Goal: Task Accomplishment & Management: Complete application form

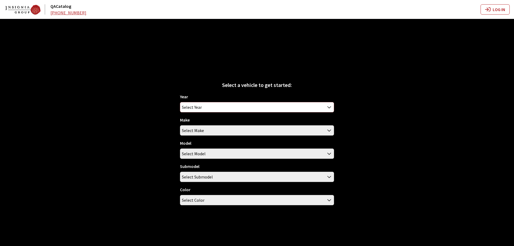
click at [192, 103] on span "Select Year" at bounding box center [192, 107] width 20 height 10
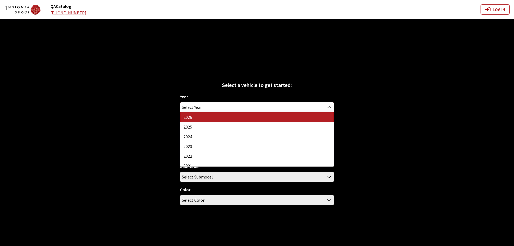
select select "44"
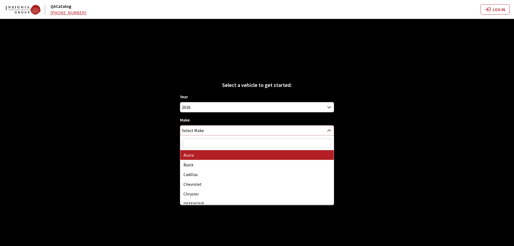
click at [207, 130] on span "Select Make" at bounding box center [257, 131] width 154 height 10
click at [204, 146] on input "Search" at bounding box center [257, 142] width 148 height 9
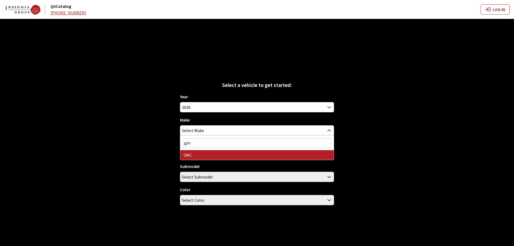
type input "gm"
select select "4"
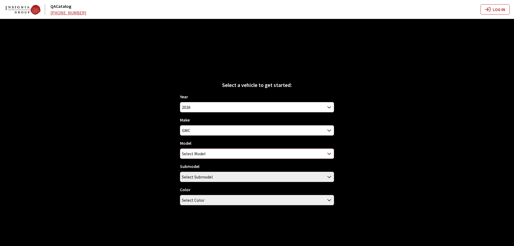
click at [202, 156] on span "Select Model" at bounding box center [194, 154] width 24 height 10
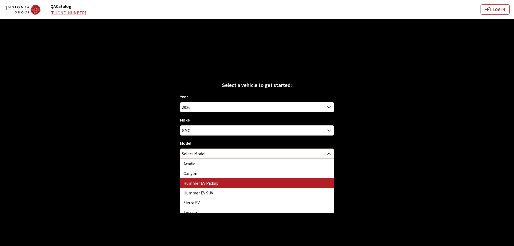
select select "1375"
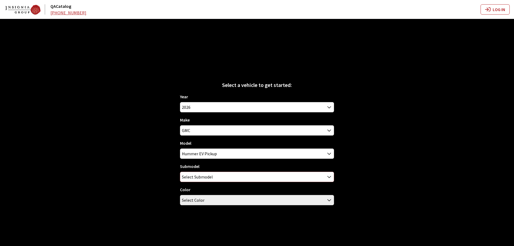
click at [203, 175] on span "Select Submodel" at bounding box center [197, 177] width 31 height 10
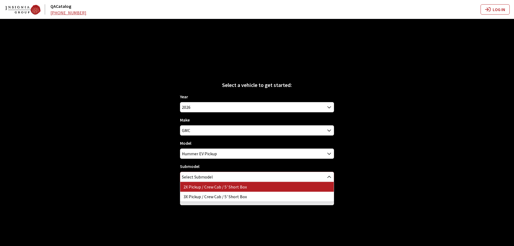
select select "4442"
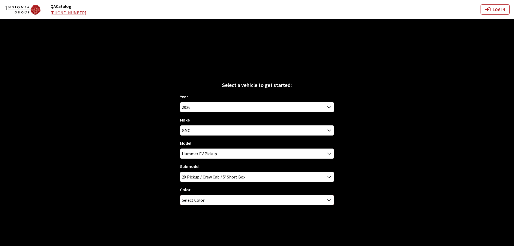
click at [202, 198] on span "Select Color" at bounding box center [193, 200] width 23 height 10
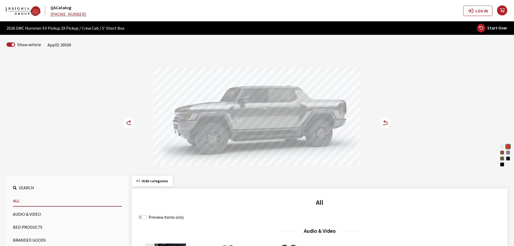
click at [127, 125] on circle at bounding box center [129, 122] width 11 height 11
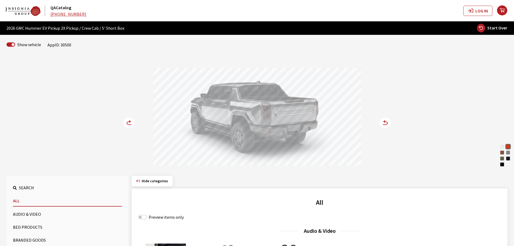
click at [127, 125] on circle at bounding box center [129, 122] width 11 height 11
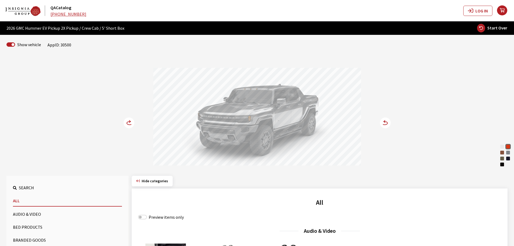
drag, startPoint x: 266, startPoint y: 137, endPoint x: 222, endPoint y: 136, distance: 43.8
click at [223, 136] on div at bounding box center [257, 117] width 208 height 99
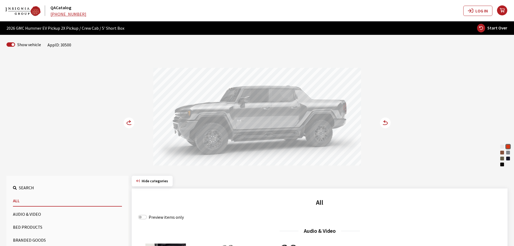
drag, startPoint x: 270, startPoint y: 120, endPoint x: 248, endPoint y: 119, distance: 22.1
click at [248, 119] on div at bounding box center [257, 117] width 208 height 99
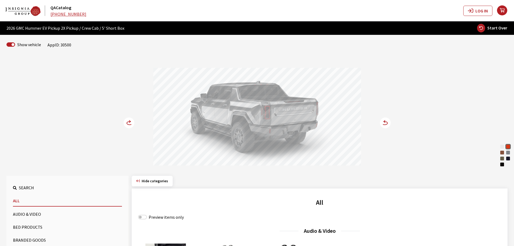
click at [498, 25] on span "Start Over" at bounding box center [498, 27] width 20 height 5
select select
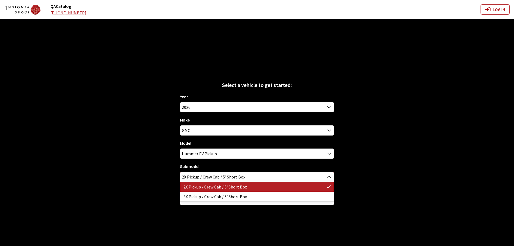
click at [204, 178] on span "2X Pickup / Crew Cab / 5' Short Box" at bounding box center [257, 177] width 154 height 10
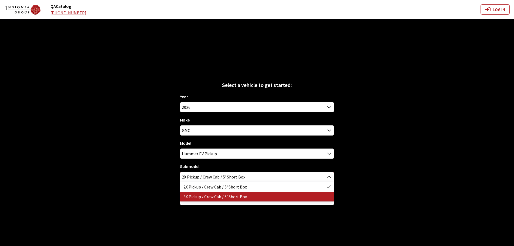
select select "4443"
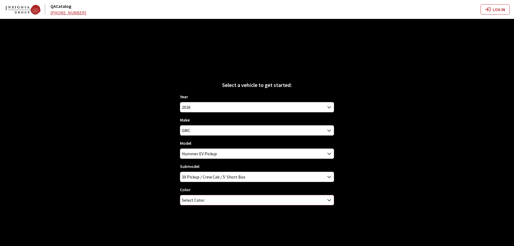
click at [205, 201] on span "Select Color" at bounding box center [257, 200] width 154 height 10
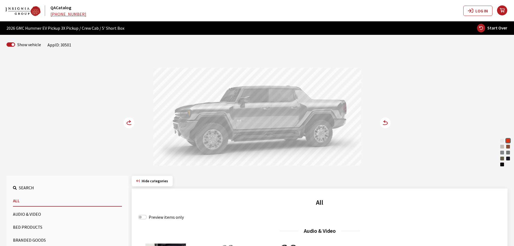
click at [385, 120] on circle at bounding box center [385, 122] width 11 height 11
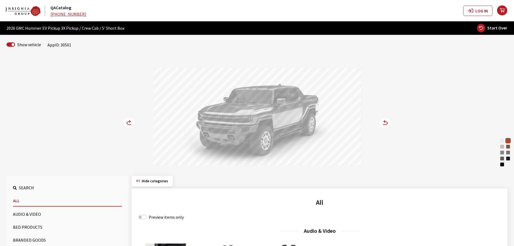
click at [128, 121] on circle at bounding box center [129, 122] width 11 height 11
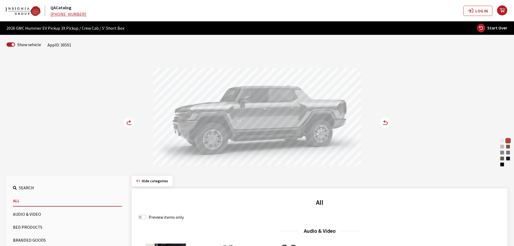
click at [127, 124] on icon at bounding box center [130, 123] width 6 height 3
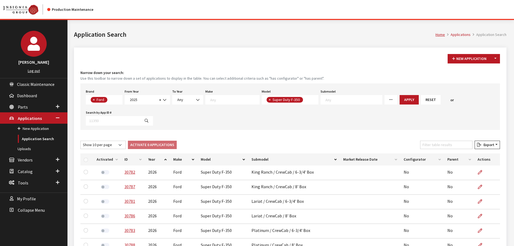
scroll to position [75, 0]
click at [305, 98] on textarea "Search" at bounding box center [306, 100] width 3 height 5
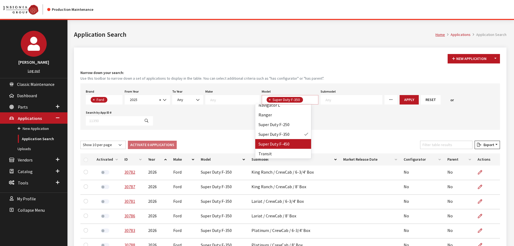
select select
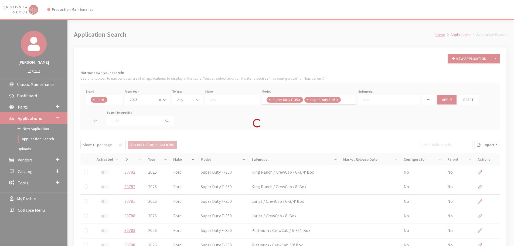
scroll to position [87, 0]
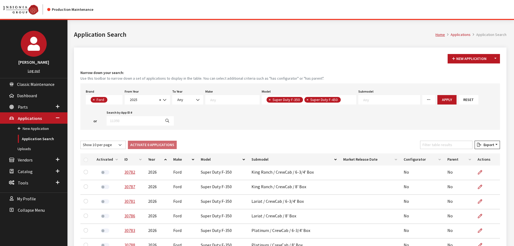
click at [269, 101] on span "×" at bounding box center [270, 99] width 2 height 5
select select "733"
select select
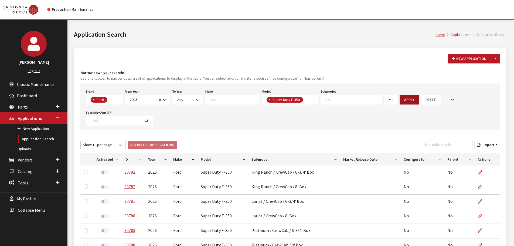
click at [400, 97] on button "Apply" at bounding box center [409, 99] width 19 height 9
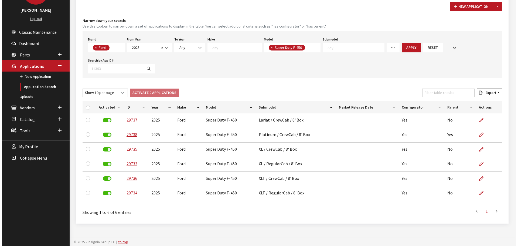
scroll to position [52, 0]
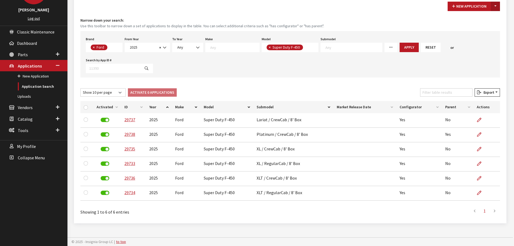
click at [496, 7] on button "Toggle Dropdown" at bounding box center [495, 6] width 9 height 9
click at [490, 14] on button "New From Existing..." at bounding box center [477, 17] width 46 height 9
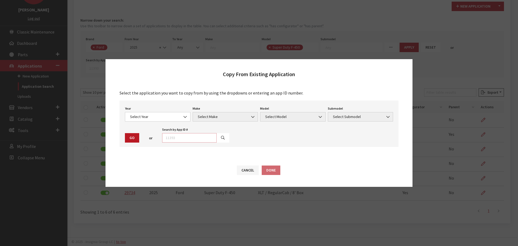
click at [183, 137] on input "text" at bounding box center [189, 137] width 55 height 9
type input "29733"
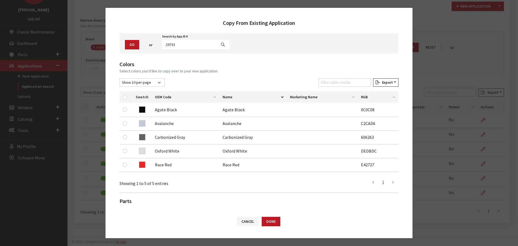
scroll to position [54, 0]
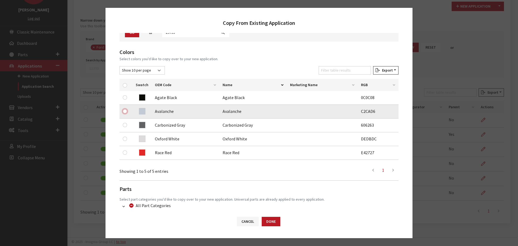
click at [126, 112] on input "checkbox" at bounding box center [125, 111] width 4 height 4
checkbox input "true"
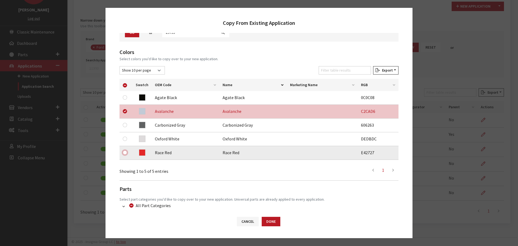
click at [125, 151] on input "checkbox" at bounding box center [125, 152] width 4 height 4
checkbox input "true"
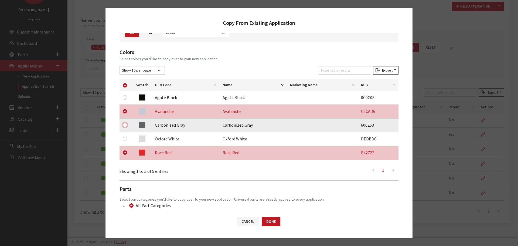
click at [125, 124] on input "checkbox" at bounding box center [125, 125] width 4 height 4
checkbox input "true"
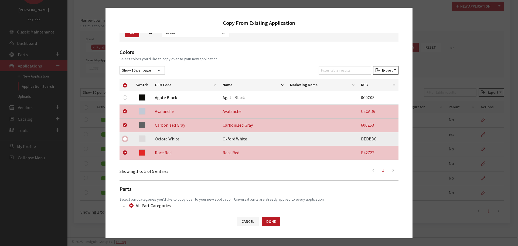
click at [124, 139] on input "checkbox" at bounding box center [125, 139] width 4 height 4
checkbox input "true"
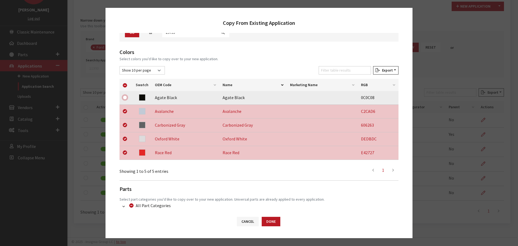
click at [124, 99] on input "checkbox" at bounding box center [125, 97] width 4 height 4
checkbox input "true"
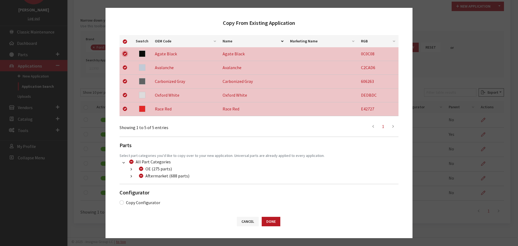
scroll to position [99, 0]
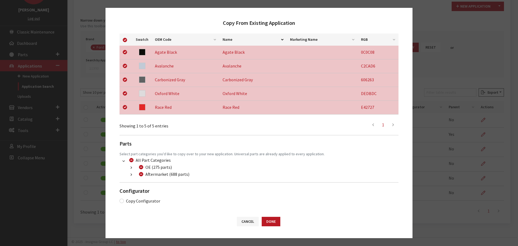
click at [130, 175] on button "button" at bounding box center [131, 175] width 11 height 6
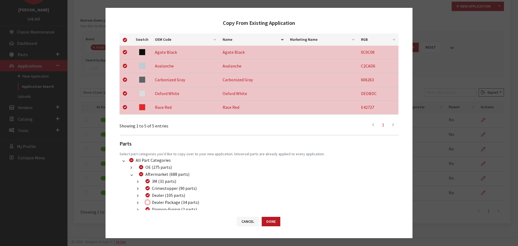
click at [149, 203] on input "Dealer Package (34 parts)" at bounding box center [148, 202] width 4 height 4
checkbox input "true"
click at [275, 221] on button "Done" at bounding box center [271, 221] width 19 height 9
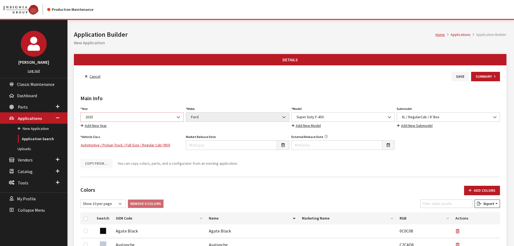
click at [166, 120] on span "2025" at bounding box center [132, 117] width 96 height 6
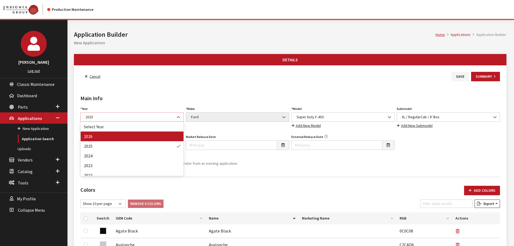
select select "44"
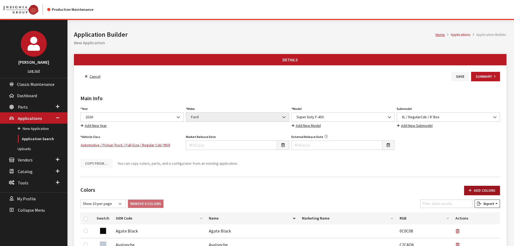
click at [475, 189] on button "Add Colors" at bounding box center [482, 190] width 36 height 9
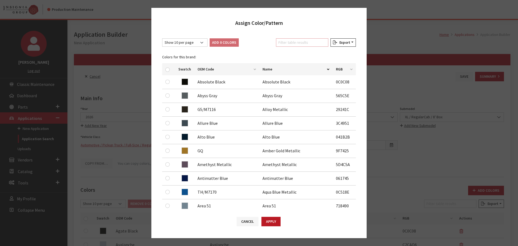
click at [289, 44] on input "Filter table results" at bounding box center [302, 42] width 52 height 8
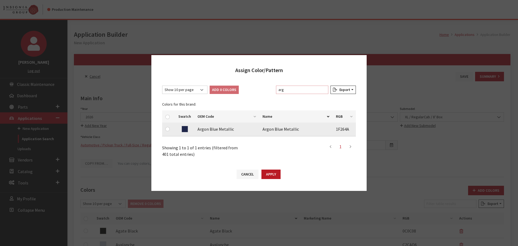
type input "arg"
click at [167, 129] on input "checkbox" at bounding box center [168, 129] width 4 height 4
checkbox input "true"
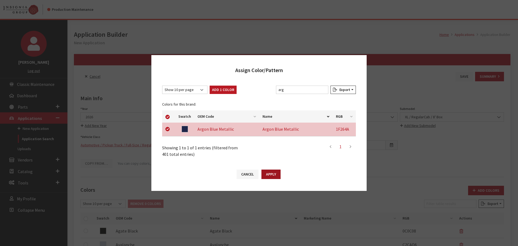
click at [272, 176] on button "Apply" at bounding box center [271, 174] width 19 height 9
checkbox input "false"
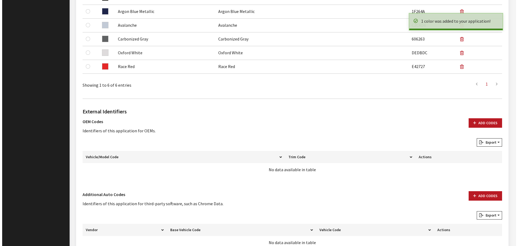
scroll to position [270, 0]
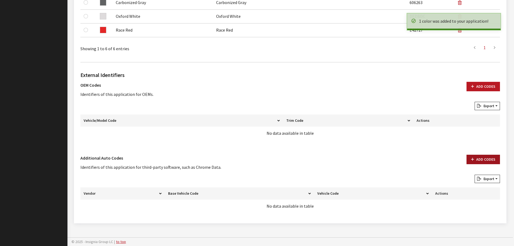
click at [470, 159] on button "Add Codes" at bounding box center [483, 159] width 33 height 9
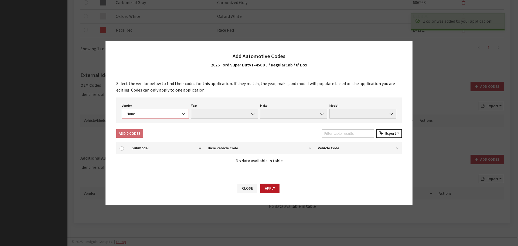
click at [157, 112] on span "None" at bounding box center [155, 114] width 60 height 6
select select "4"
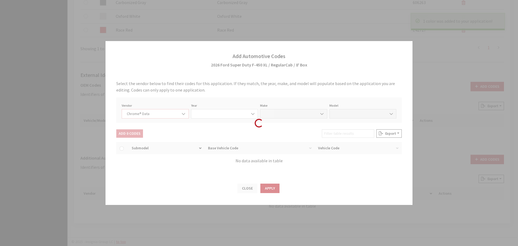
select select "2026"
select select "13"
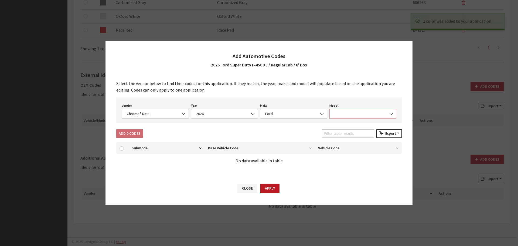
click at [353, 113] on span at bounding box center [363, 113] width 67 height 9
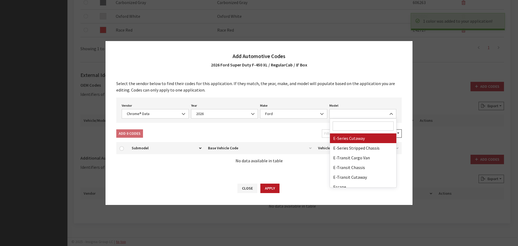
click at [349, 125] on input "Search" at bounding box center [363, 126] width 61 height 9
type input "45"
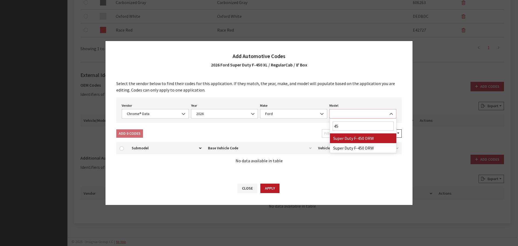
select select "72127"
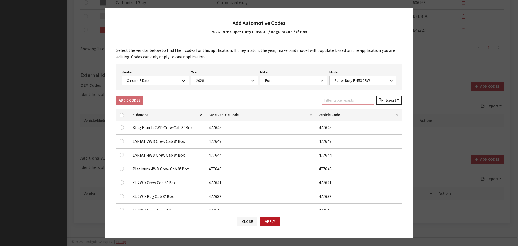
click at [332, 102] on input "Filter table results" at bounding box center [348, 100] width 52 height 8
type input "xl"
click at [121, 140] on input "checkbox" at bounding box center [122, 141] width 4 height 4
checkbox input "true"
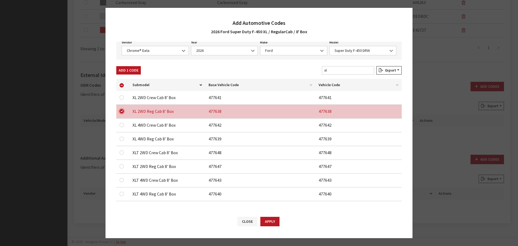
scroll to position [31, 0]
click at [122, 138] on input "checkbox" at bounding box center [122, 138] width 4 height 4
checkbox input "true"
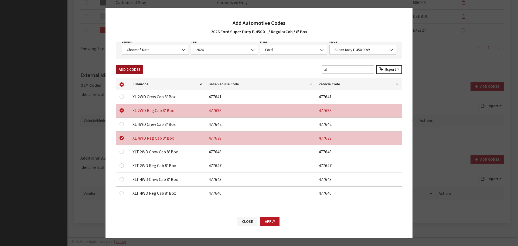
click at [124, 68] on button "Add 2 Codes" at bounding box center [129, 69] width 27 height 8
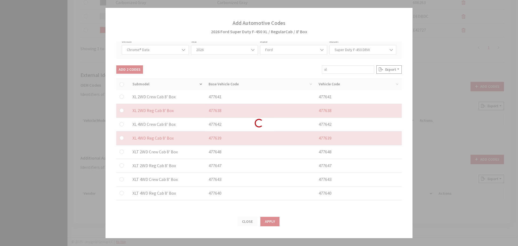
checkbox input "false"
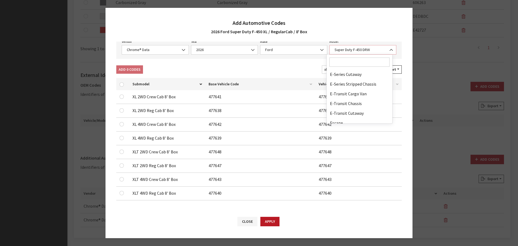
click at [353, 53] on span "Super Duty F-450 DRW" at bounding box center [363, 49] width 67 height 9
select select "72128"
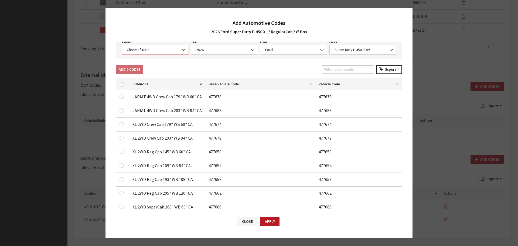
click at [166, 46] on span "Chrome® Data" at bounding box center [155, 49] width 67 height 9
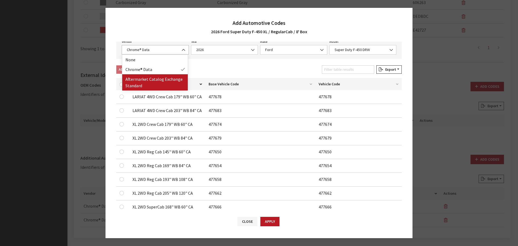
select select "2"
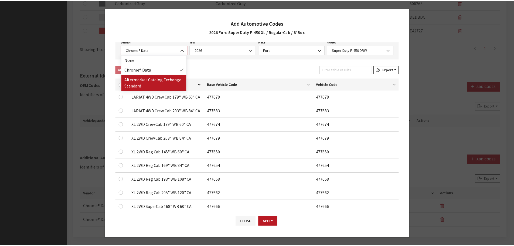
scroll to position [0, 0]
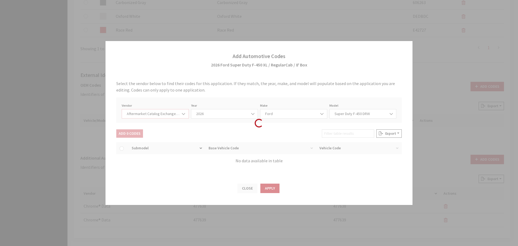
select select "2026"
select select "54"
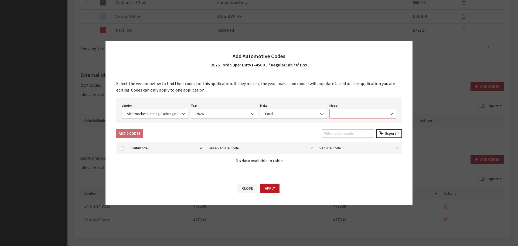
click at [338, 110] on span at bounding box center [363, 113] width 67 height 9
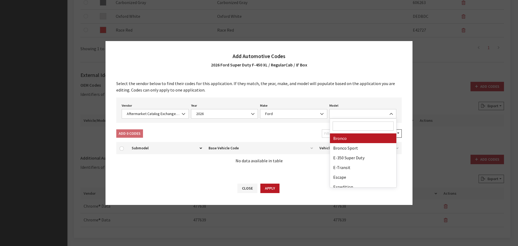
click at [339, 126] on input "Search" at bounding box center [363, 126] width 61 height 9
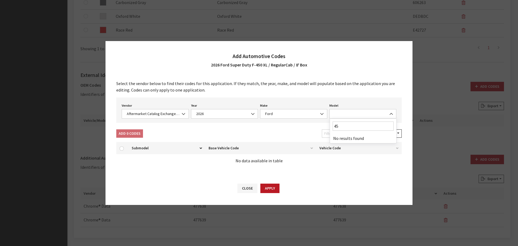
type input "4"
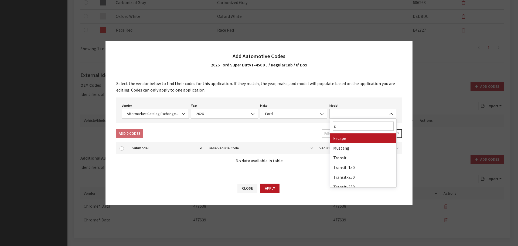
type input "su"
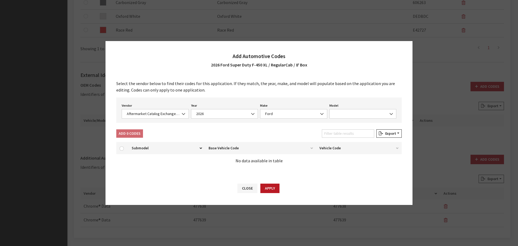
click at [287, 129] on div "Select the vendor below to find their codes for this application. If they match…" at bounding box center [259, 126] width 307 height 102
click at [247, 192] on button "Close" at bounding box center [248, 188] width 20 height 9
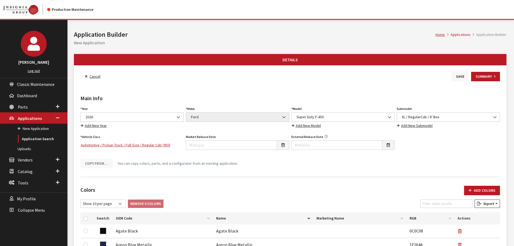
click at [456, 75] on button "Save" at bounding box center [461, 76] width 18 height 9
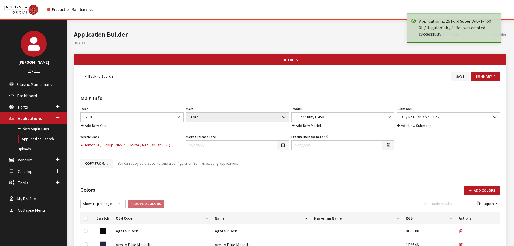
drag, startPoint x: 0, startPoint y: 0, endPoint x: 104, endPoint y: 74, distance: 127.8
click at [104, 74] on link "Back to Search" at bounding box center [98, 76] width 37 height 9
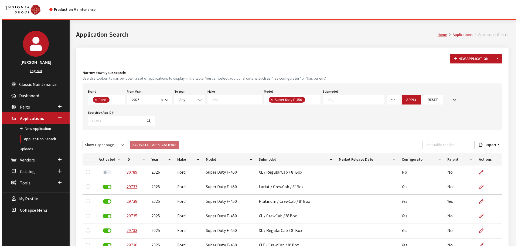
scroll to position [80, 0]
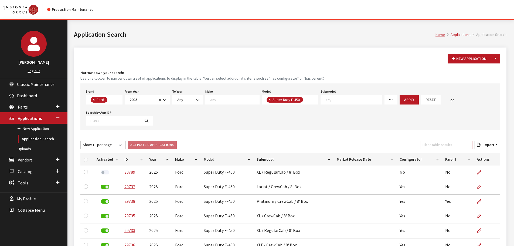
click at [441, 145] on input "Filter table results" at bounding box center [446, 145] width 52 height 8
type input "xl"
click at [499, 57] on button "Toggle Dropdown" at bounding box center [495, 58] width 9 height 9
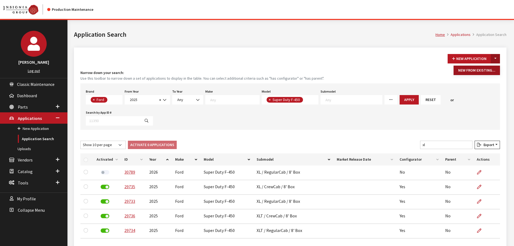
click at [486, 71] on button "New From Existing..." at bounding box center [477, 70] width 46 height 9
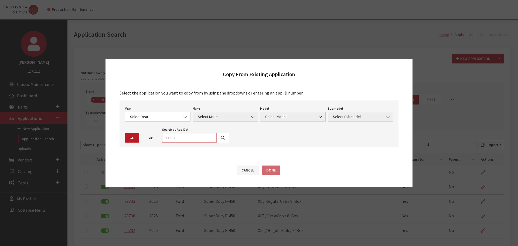
click at [207, 134] on input "text" at bounding box center [189, 137] width 55 height 9
type input "30789"
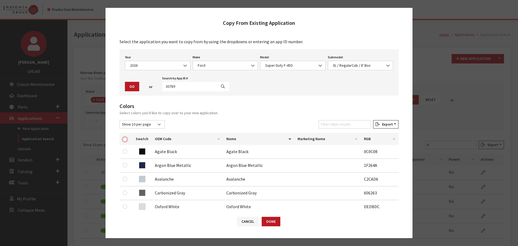
click at [126, 139] on input "checkbox" at bounding box center [125, 139] width 4 height 4
checkbox input "true"
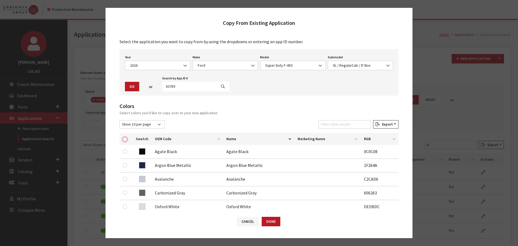
checkbox input "true"
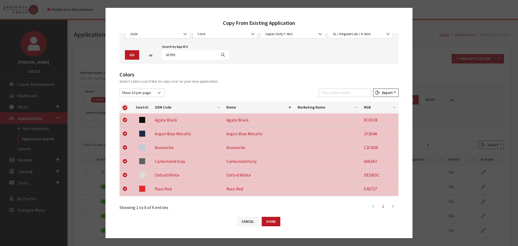
scroll to position [113, 0]
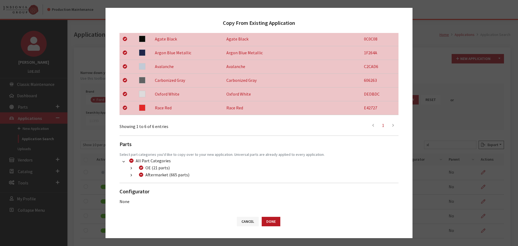
click at [132, 176] on icon "button" at bounding box center [131, 176] width 1 height 4
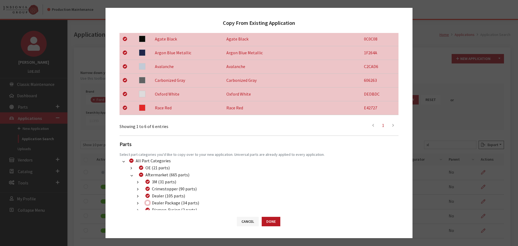
click at [147, 202] on input "Dealer Package (34 parts)" at bounding box center [148, 203] width 4 height 4
checkbox input "true"
click at [270, 220] on button "Done" at bounding box center [271, 221] width 19 height 9
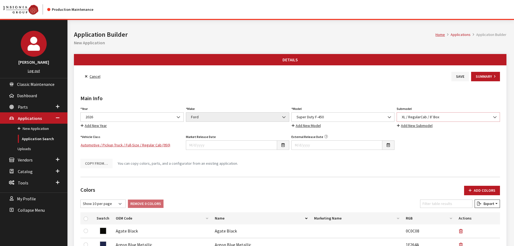
click at [426, 116] on span "XL / RegularCab / 8' Box" at bounding box center [448, 117] width 96 height 6
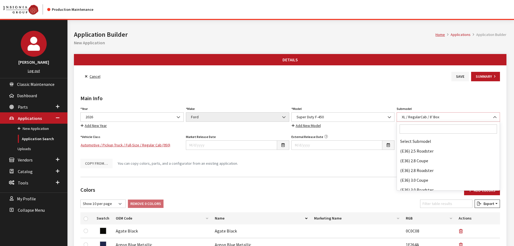
scroll to position [44835, 0]
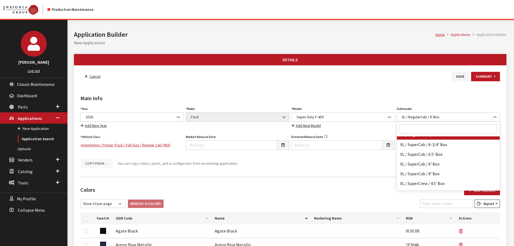
click at [414, 131] on input "Search" at bounding box center [448, 128] width 97 height 9
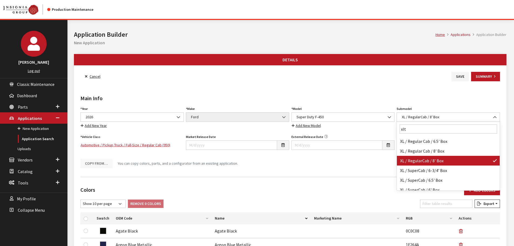
scroll to position [0, 0]
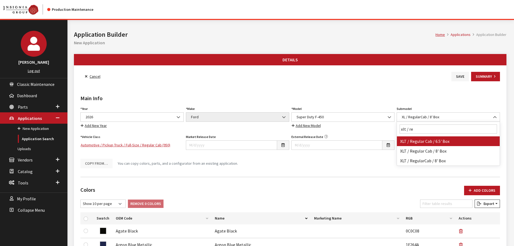
type input "xlt / reg"
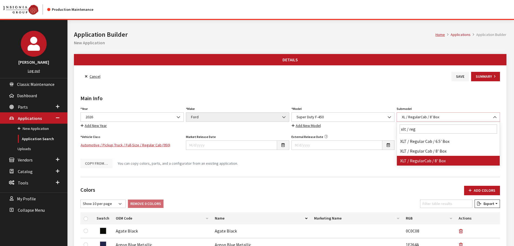
select select "1468"
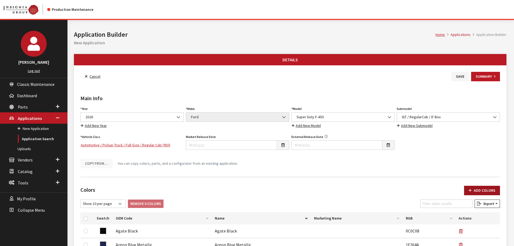
click at [477, 188] on button "Add Colors" at bounding box center [482, 190] width 36 height 9
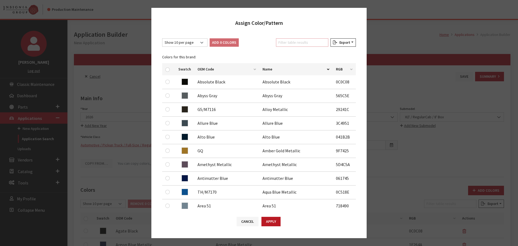
click at [305, 41] on input "Filter table results" at bounding box center [302, 42] width 52 height 8
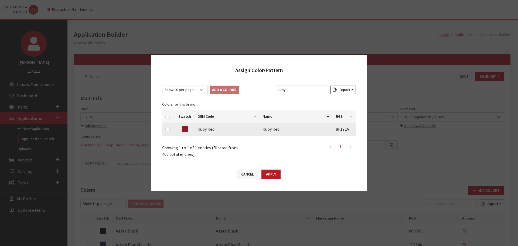
type input "ruby"
click at [166, 129] on input "checkbox" at bounding box center [168, 129] width 4 height 4
checkbox input "true"
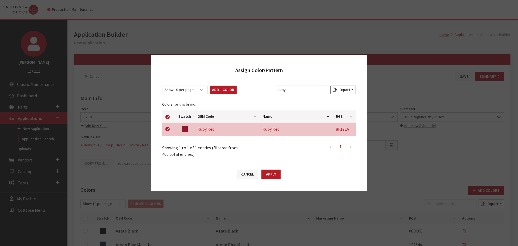
click at [309, 90] on input "ruby" at bounding box center [302, 90] width 52 height 8
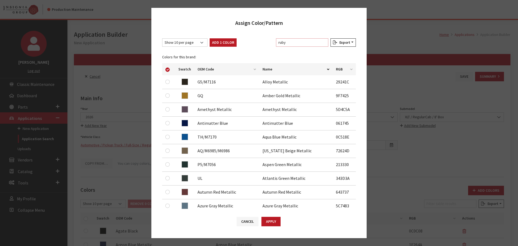
type input "m"
checkbox input "false"
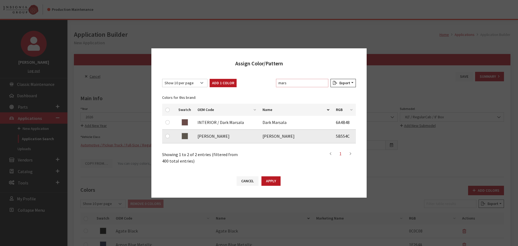
type input "mars"
click at [169, 134] on div at bounding box center [169, 136] width 6 height 6
click at [169, 135] on input "checkbox" at bounding box center [168, 136] width 4 height 4
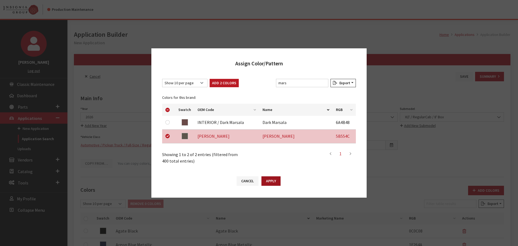
click at [272, 182] on button "Apply" at bounding box center [271, 180] width 19 height 9
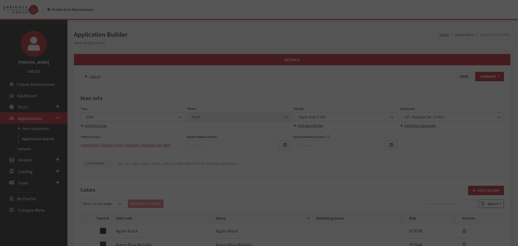
checkbox input "false"
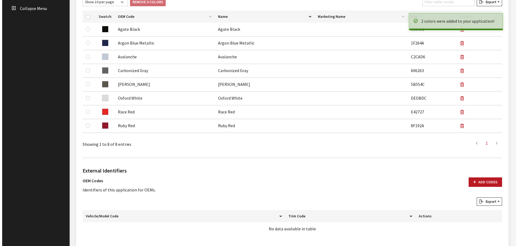
scroll to position [297, 0]
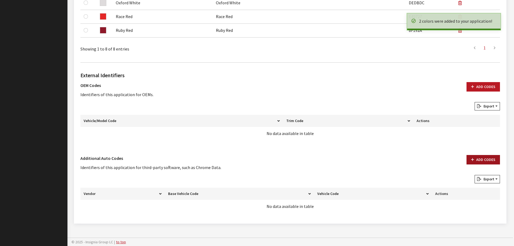
click at [474, 162] on button "Add Codes" at bounding box center [483, 159] width 33 height 9
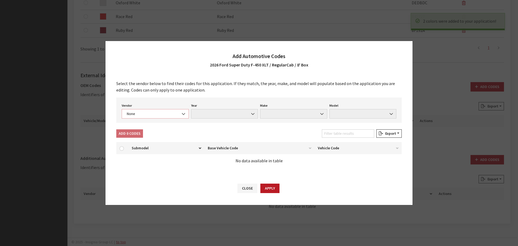
click at [159, 113] on span "None" at bounding box center [155, 114] width 60 height 6
select select "4"
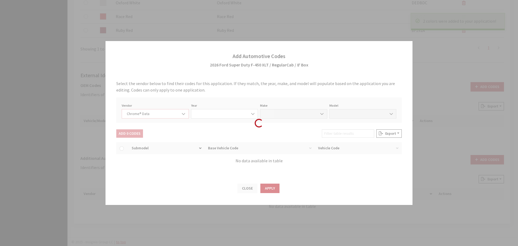
select select "2026"
select select "13"
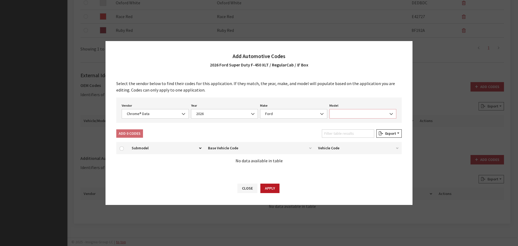
click at [342, 113] on span at bounding box center [363, 113] width 67 height 9
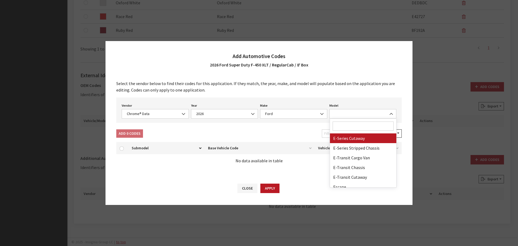
click at [342, 123] on input "Search" at bounding box center [363, 126] width 61 height 9
type input "45"
select select "72127"
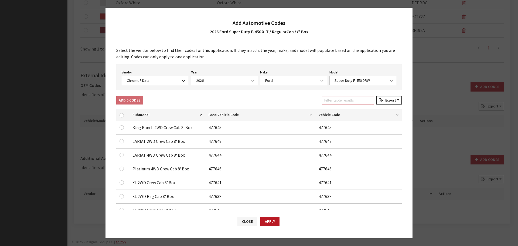
click at [340, 102] on input "Filter table results" at bounding box center [348, 100] width 52 height 8
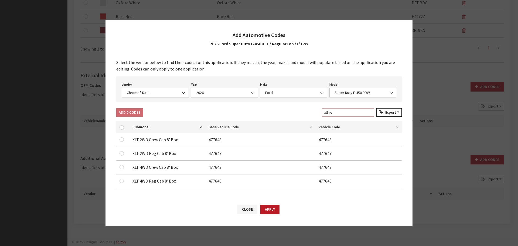
type input "xlt re"
click at [121, 153] on input "checkbox" at bounding box center [122, 153] width 4 height 4
checkbox input "true"
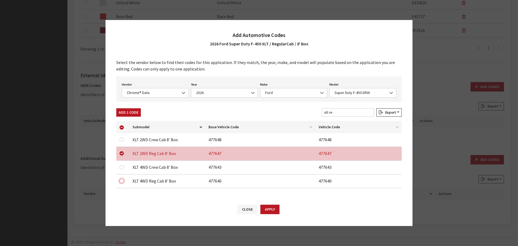
click at [122, 179] on input "checkbox" at bounding box center [122, 181] width 4 height 4
checkbox input "true"
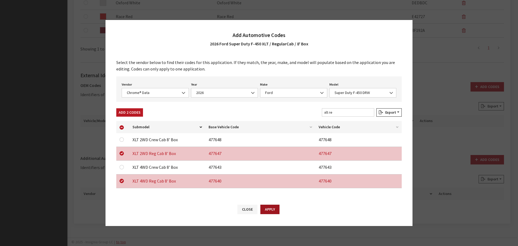
click at [272, 212] on button "Apply" at bounding box center [270, 209] width 19 height 9
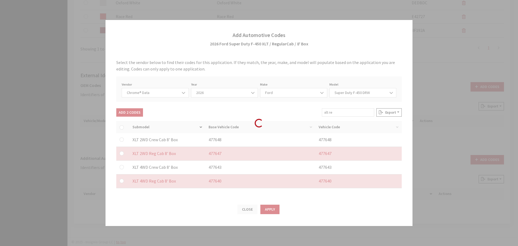
checkbox input "false"
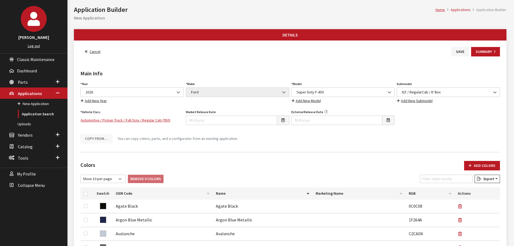
scroll to position [0, 0]
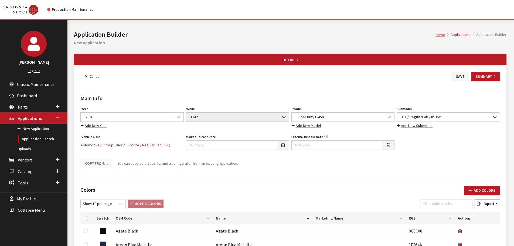
click at [459, 77] on button "Save" at bounding box center [461, 76] width 18 height 9
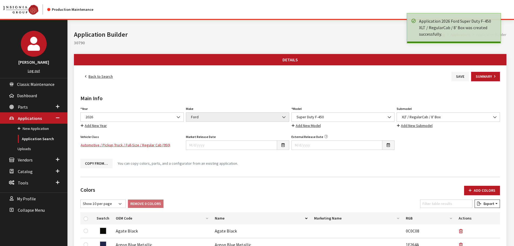
click at [99, 76] on link "Back to Search" at bounding box center [98, 76] width 37 height 9
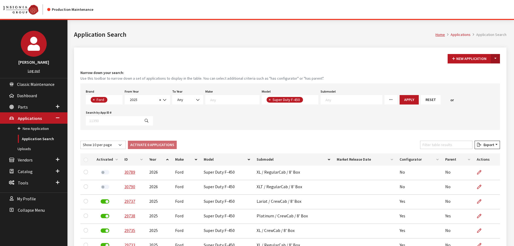
click at [493, 61] on button "Toggle Dropdown" at bounding box center [495, 58] width 9 height 9
click at [479, 66] on button "New From Existing..." at bounding box center [477, 70] width 46 height 9
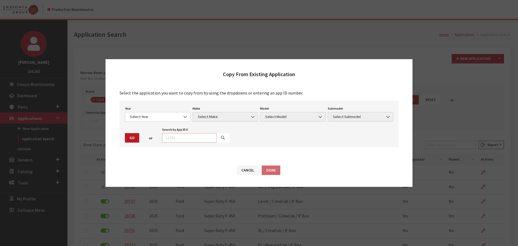
click at [195, 137] on input "text" at bounding box center [189, 137] width 55 height 9
type input "29735"
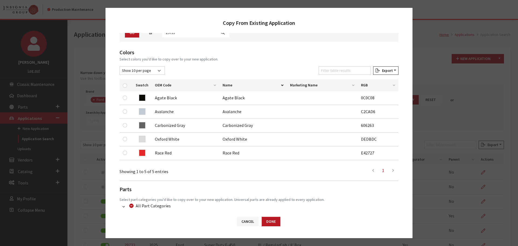
scroll to position [54, 0]
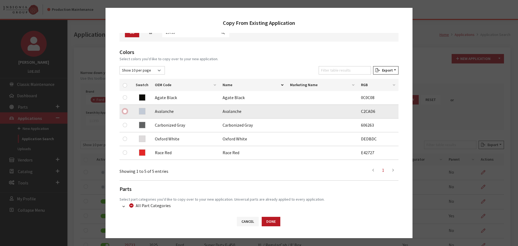
click at [126, 111] on input "checkbox" at bounding box center [125, 111] width 4 height 4
checkbox input "true"
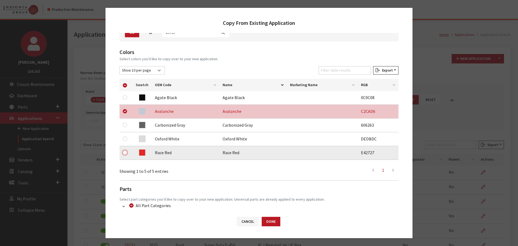
click at [125, 153] on input "checkbox" at bounding box center [125, 152] width 4 height 4
checkbox input "true"
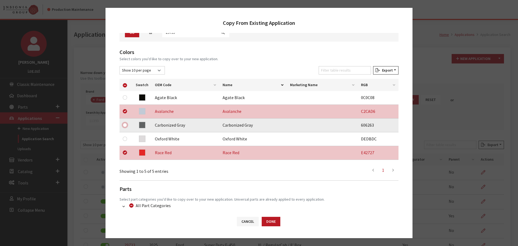
click at [125, 125] on input "checkbox" at bounding box center [125, 125] width 4 height 4
checkbox input "true"
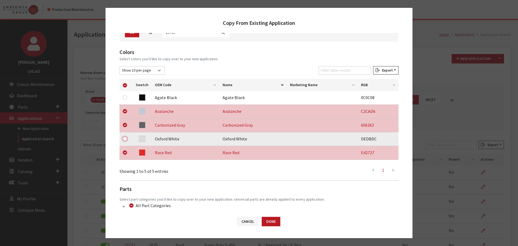
click at [124, 140] on input "checkbox" at bounding box center [125, 139] width 4 height 4
checkbox input "true"
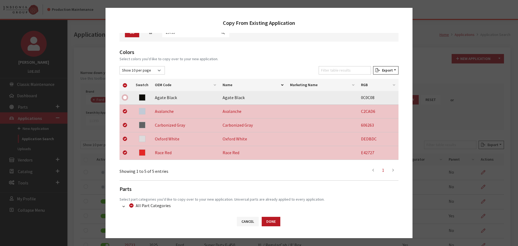
click at [123, 97] on input "checkbox" at bounding box center [125, 97] width 4 height 4
checkbox input "true"
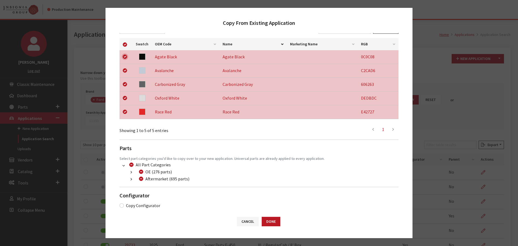
scroll to position [99, 0]
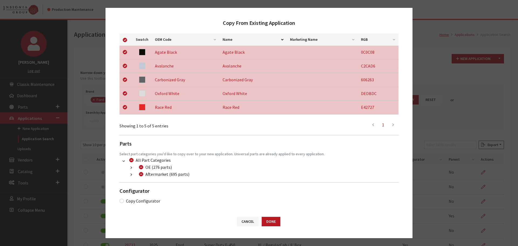
click at [133, 174] on button "button" at bounding box center [131, 175] width 11 height 6
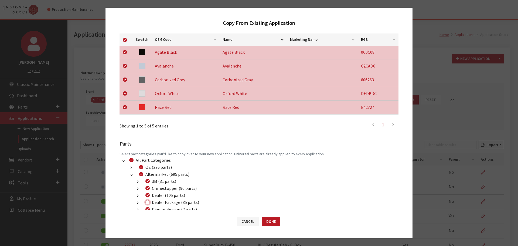
click at [147, 201] on input "Dealer Package (35 parts)" at bounding box center [148, 202] width 4 height 4
checkbox input "true"
click at [267, 220] on button "Done" at bounding box center [271, 221] width 19 height 9
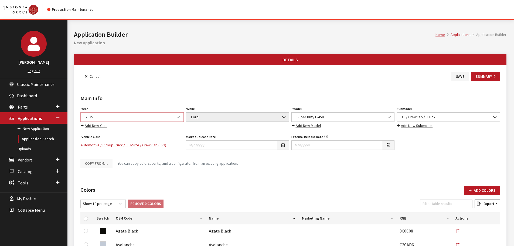
click at [164, 117] on span "2025" at bounding box center [132, 117] width 96 height 6
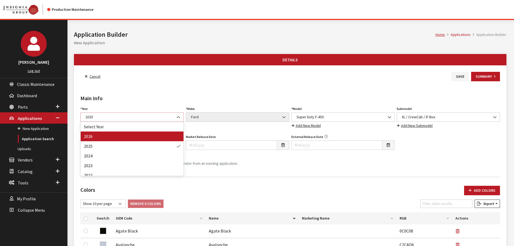
select select "44"
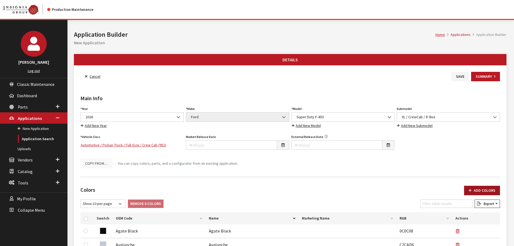
click at [483, 190] on button "Add Colors" at bounding box center [482, 190] width 36 height 9
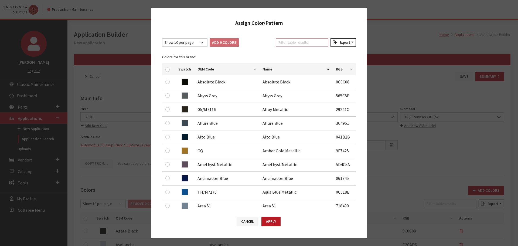
click at [297, 43] on input "Filter table results" at bounding box center [302, 42] width 52 height 8
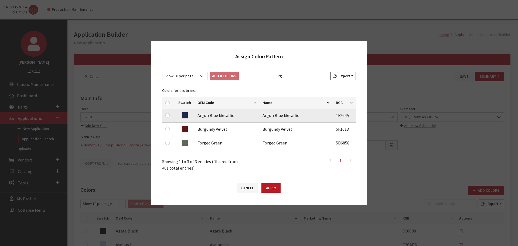
type input "rg"
click at [167, 116] on input "checkbox" at bounding box center [168, 115] width 4 height 4
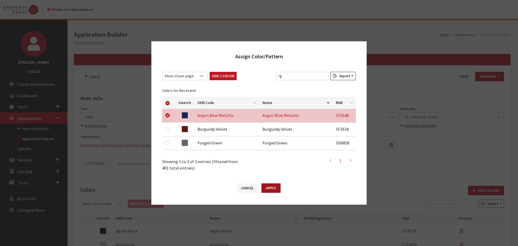
click at [270, 188] on button "Apply" at bounding box center [271, 187] width 19 height 9
checkbox input "false"
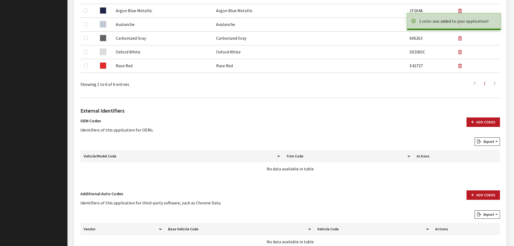
scroll to position [270, 0]
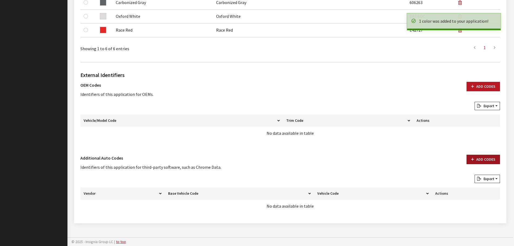
click at [478, 157] on button "Add Codes" at bounding box center [483, 159] width 33 height 9
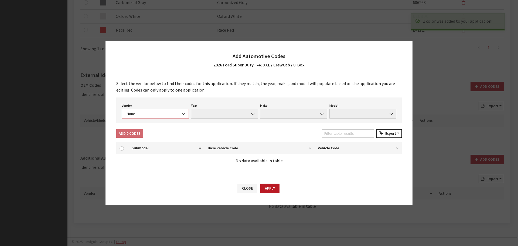
click at [135, 114] on span "None" at bounding box center [155, 114] width 60 height 6
select select "4"
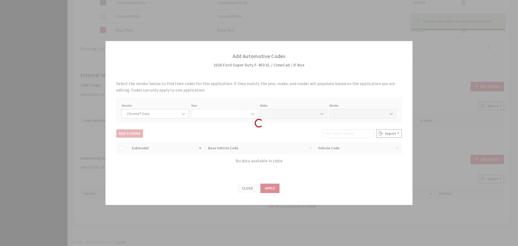
select select "2026"
select select "13"
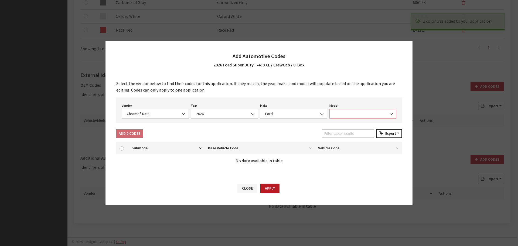
click at [337, 114] on span at bounding box center [363, 113] width 67 height 9
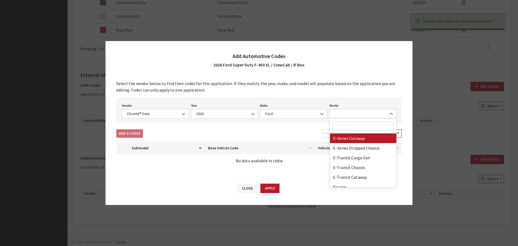
click at [338, 124] on input "Search" at bounding box center [363, 126] width 61 height 9
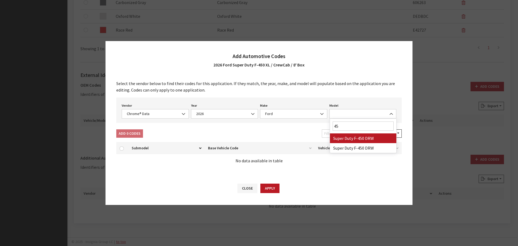
type input "45"
select select "72127"
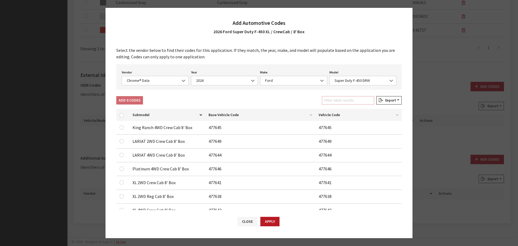
click at [345, 99] on input "Filter table results" at bounding box center [348, 100] width 52 height 8
type input "xl"
click at [121, 127] on input "checkbox" at bounding box center [122, 127] width 4 height 4
checkbox input "true"
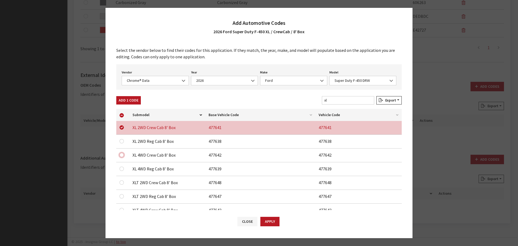
click at [122, 156] on input "checkbox" at bounding box center [122, 155] width 4 height 4
checkbox input "true"
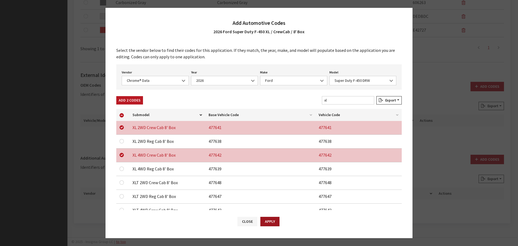
click at [265, 220] on button "Apply" at bounding box center [270, 221] width 19 height 9
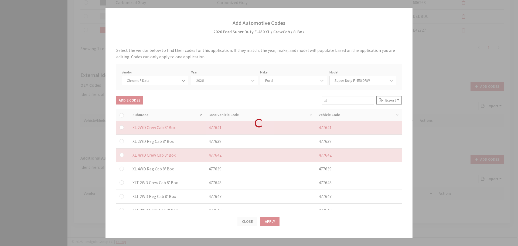
checkbox input "false"
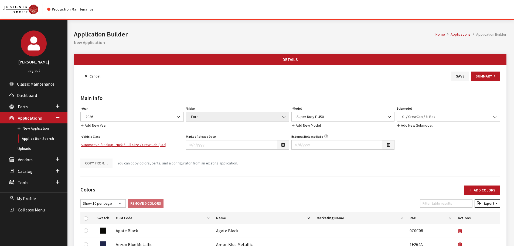
scroll to position [0, 0]
click at [459, 75] on button "Save" at bounding box center [461, 76] width 18 height 9
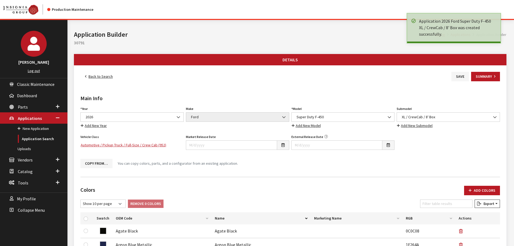
drag, startPoint x: 0, startPoint y: 0, endPoint x: 93, endPoint y: 77, distance: 120.6
click at [93, 77] on link "Back to Search" at bounding box center [98, 76] width 37 height 9
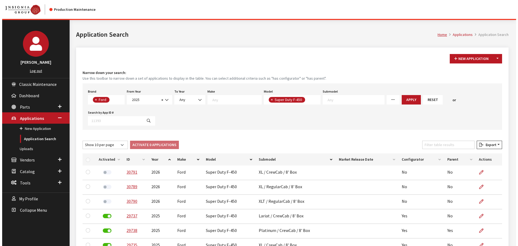
scroll to position [80, 0]
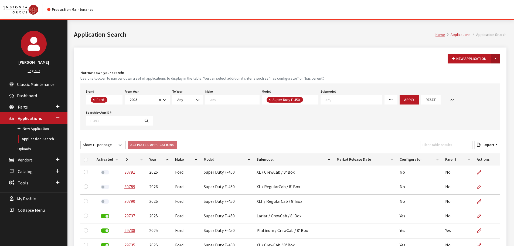
click at [497, 58] on button "Toggle Dropdown" at bounding box center [495, 58] width 9 height 9
click at [463, 72] on button "New From Existing..." at bounding box center [477, 70] width 46 height 9
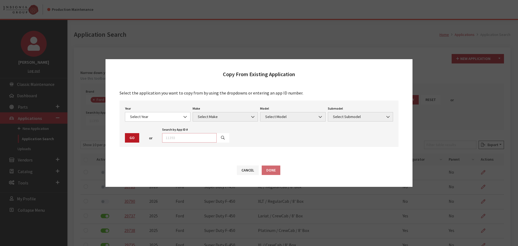
click at [196, 142] on input "text" at bounding box center [189, 137] width 55 height 9
type input "30791"
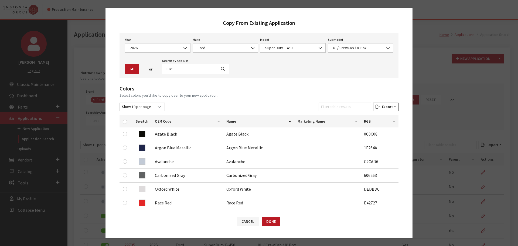
scroll to position [27, 0]
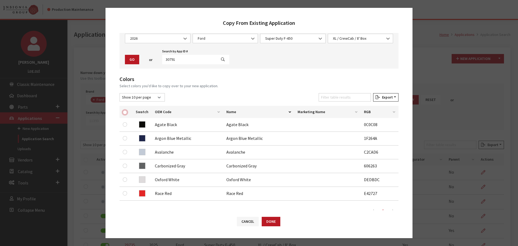
click at [126, 112] on input "checkbox" at bounding box center [125, 112] width 4 height 4
checkbox input "true"
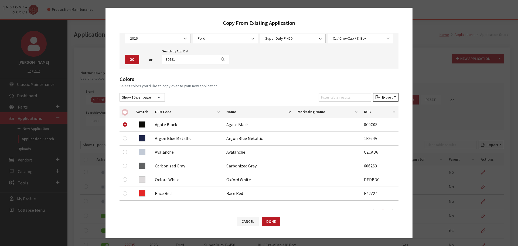
checkbox input "true"
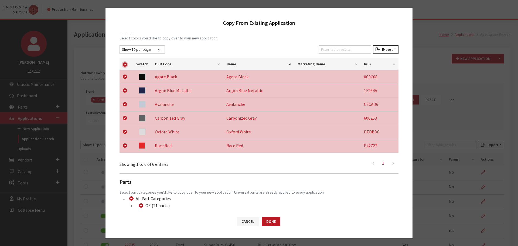
scroll to position [113, 0]
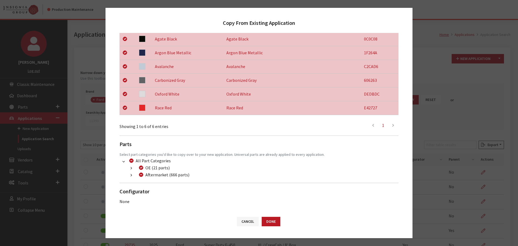
click at [130, 174] on button "button" at bounding box center [131, 175] width 11 height 6
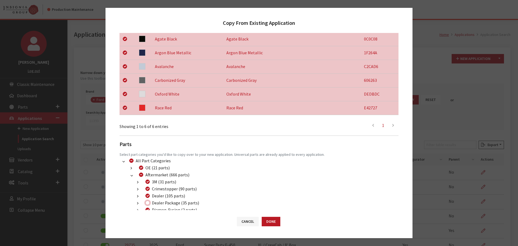
click at [148, 201] on input "Dealer Package (35 parts)" at bounding box center [148, 203] width 4 height 4
checkbox input "true"
click at [278, 222] on button "Done" at bounding box center [271, 221] width 19 height 9
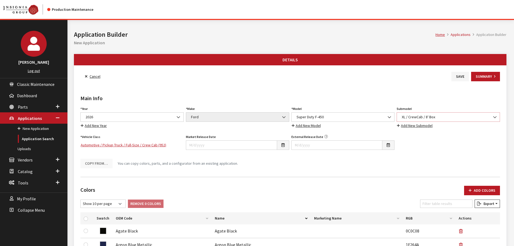
click at [440, 116] on span "XL / CrewCab / 8' Box" at bounding box center [448, 117] width 96 height 6
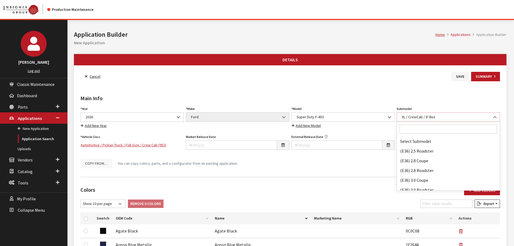
scroll to position [44787, 0]
click at [430, 133] on input "Search" at bounding box center [448, 128] width 97 height 9
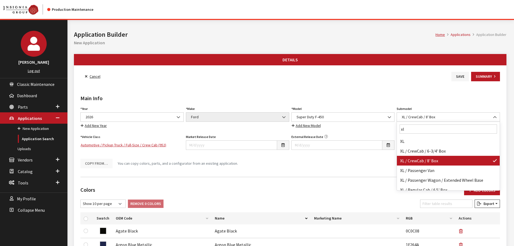
scroll to position [0, 0]
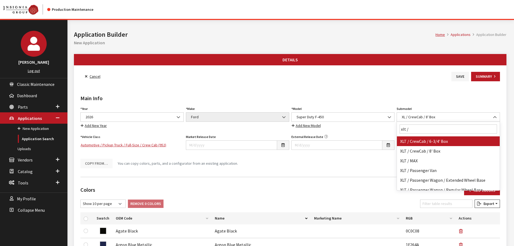
type input "xlt / c"
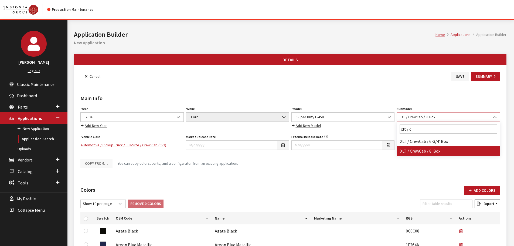
select select "1469"
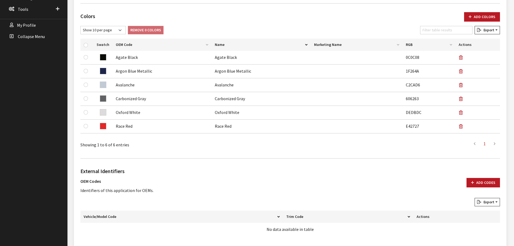
scroll to position [81, 0]
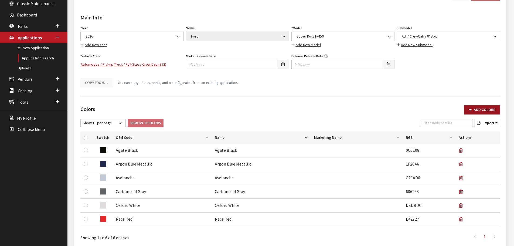
click at [475, 111] on button "Add Colors" at bounding box center [482, 109] width 36 height 9
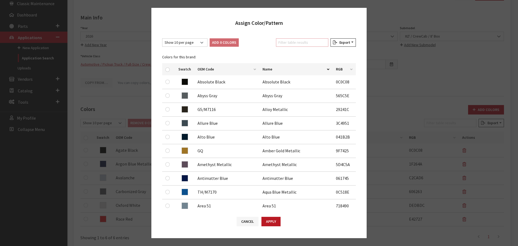
click at [287, 45] on input "Filter table results" at bounding box center [302, 42] width 52 height 8
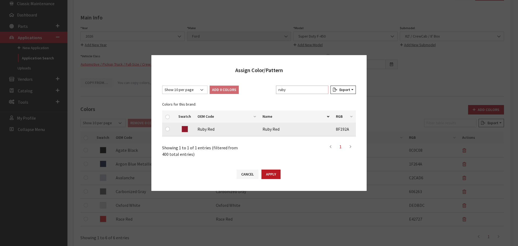
type input "ruby"
click at [168, 130] on input "checkbox" at bounding box center [168, 129] width 4 height 4
checkbox input "true"
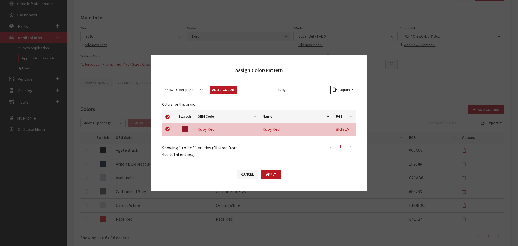
click at [308, 92] on input "ruby" at bounding box center [302, 90] width 52 height 8
type input "m"
checkbox input "false"
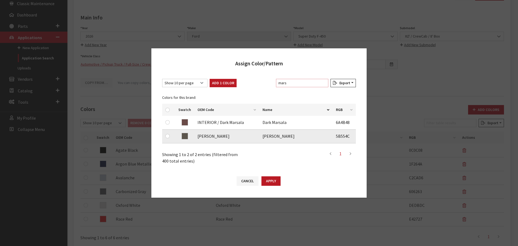
type input "mars"
click at [168, 136] on input "checkbox" at bounding box center [168, 136] width 4 height 4
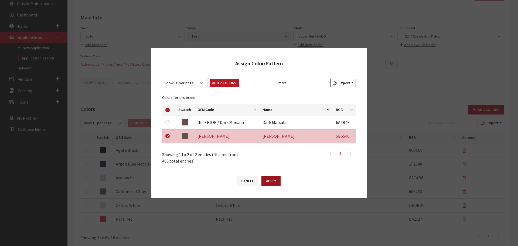
click at [266, 179] on button "Apply" at bounding box center [271, 180] width 19 height 9
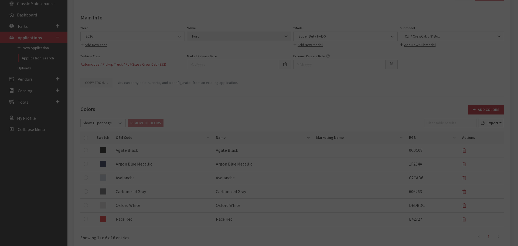
checkbox input "false"
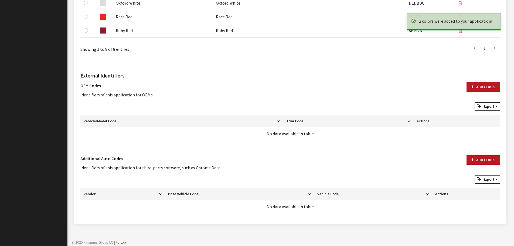
scroll to position [297, 0]
click at [478, 159] on button "Add Codes" at bounding box center [483, 159] width 33 height 9
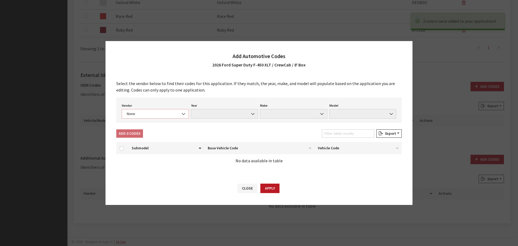
click at [146, 115] on span "None" at bounding box center [155, 114] width 60 height 6
select select "4"
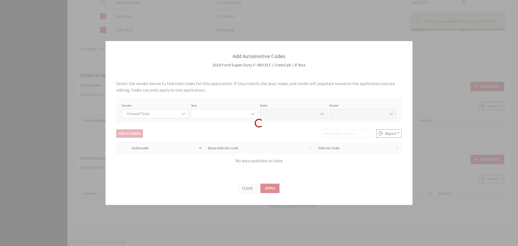
select select "2026"
select select "13"
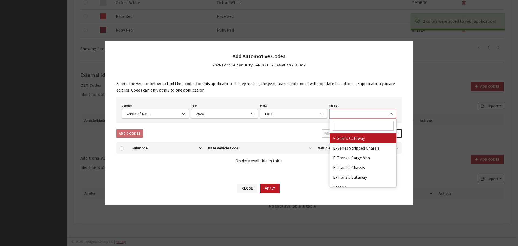
click at [371, 111] on span at bounding box center [363, 113] width 67 height 9
click at [362, 126] on input "Search" at bounding box center [363, 126] width 61 height 9
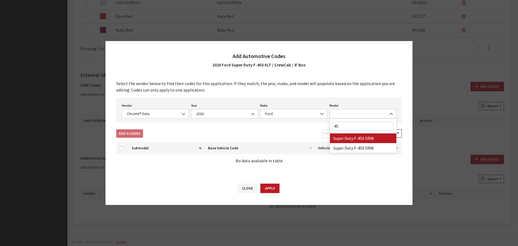
type input "45"
select select "72127"
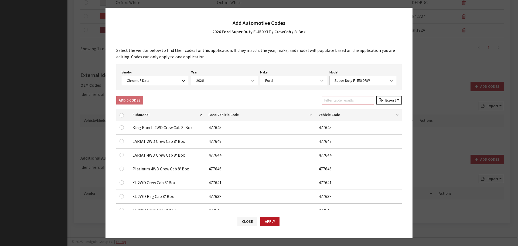
click at [346, 101] on input "Filter table results" at bounding box center [348, 100] width 52 height 8
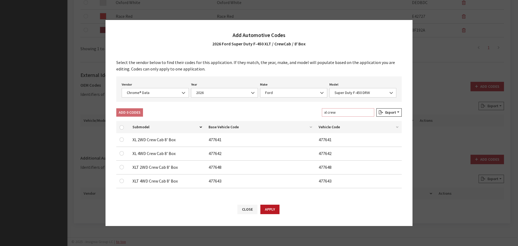
type input "xl crew"
click at [121, 140] on input "checkbox" at bounding box center [122, 139] width 4 height 4
checkbox input "true"
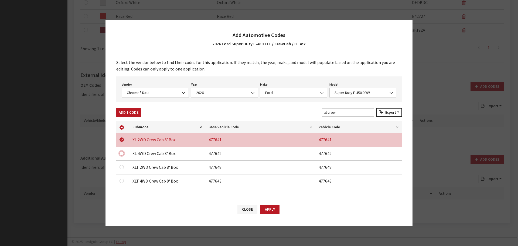
click at [123, 154] on input "checkbox" at bounding box center [122, 153] width 4 height 4
checkbox input "true"
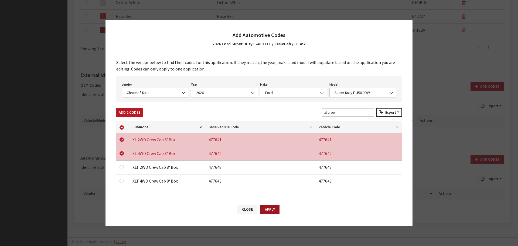
click at [268, 209] on button "Apply" at bounding box center [270, 209] width 19 height 9
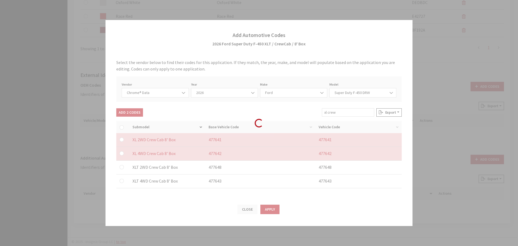
checkbox input "false"
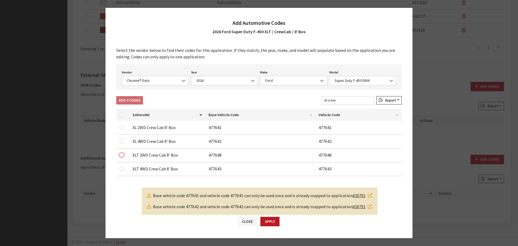
click at [122, 154] on input "checkbox" at bounding box center [122, 155] width 4 height 4
checkbox input "true"
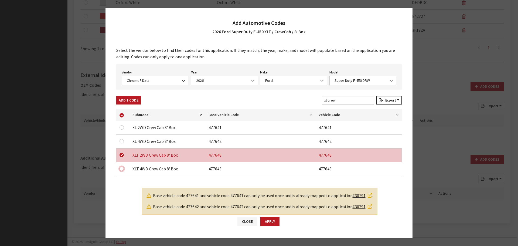
click at [123, 169] on input "checkbox" at bounding box center [122, 169] width 4 height 4
checkbox input "true"
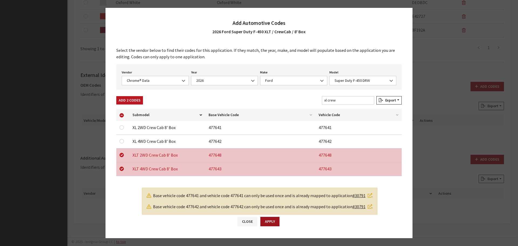
click at [264, 220] on button "Apply" at bounding box center [270, 221] width 19 height 9
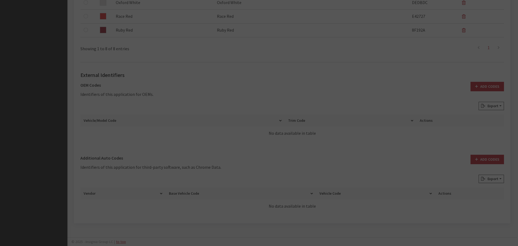
checkbox input "false"
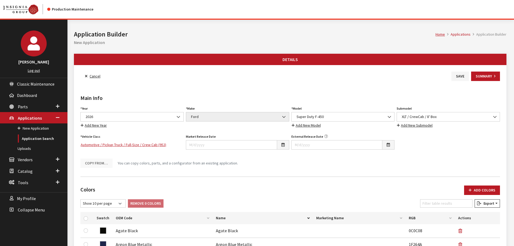
scroll to position [0, 0]
click at [456, 76] on button "Save" at bounding box center [461, 76] width 18 height 9
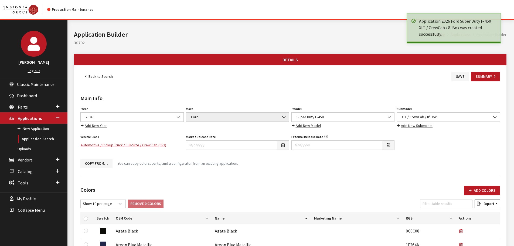
drag, startPoint x: 0, startPoint y: 0, endPoint x: 96, endPoint y: 76, distance: 122.0
click at [96, 76] on link "Back to Search" at bounding box center [98, 76] width 37 height 9
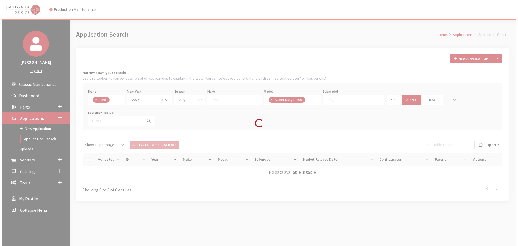
scroll to position [80, 0]
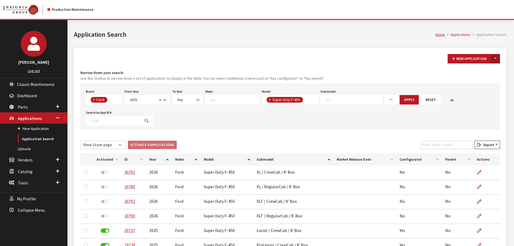
drag, startPoint x: 492, startPoint y: 56, endPoint x: 494, endPoint y: 58, distance: 2.9
click at [492, 56] on button "Toggle Dropdown" at bounding box center [495, 58] width 9 height 9
click at [493, 64] on div "New Application Toggle Dropdown New From Existing... Narrow down your search: U…" at bounding box center [290, 191] width 433 height 287
click at [497, 59] on button "Toggle Dropdown" at bounding box center [495, 58] width 9 height 9
click at [493, 69] on button "New From Existing..." at bounding box center [477, 70] width 46 height 9
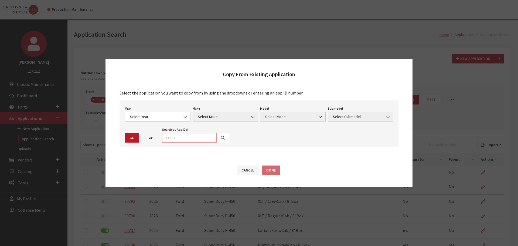
click at [196, 142] on input "text" at bounding box center [189, 137] width 55 height 9
type input "30792"
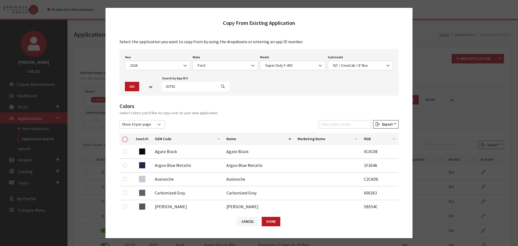
click at [125, 141] on input "checkbox" at bounding box center [125, 139] width 4 height 4
checkbox input "true"
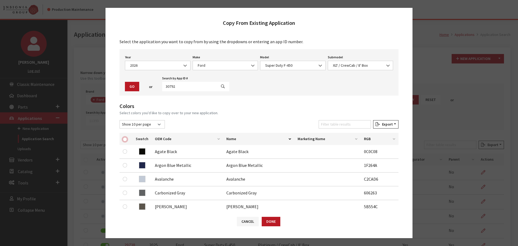
checkbox input "true"
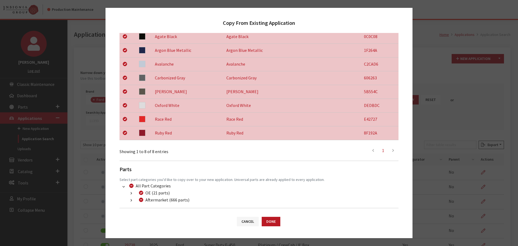
scroll to position [140, 0]
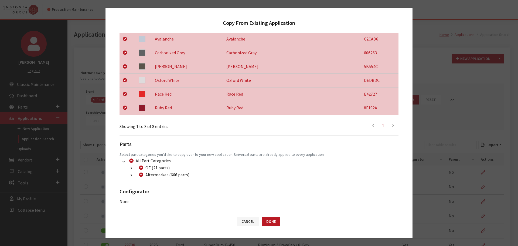
click at [127, 177] on button "button" at bounding box center [131, 175] width 11 height 6
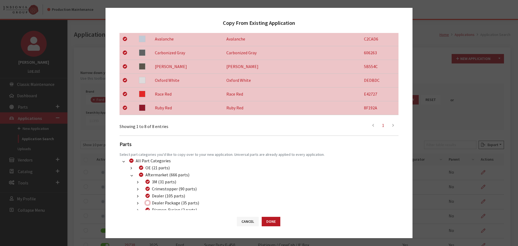
click at [148, 203] on input "Dealer Package (35 parts)" at bounding box center [148, 203] width 4 height 4
checkbox input "true"
click at [273, 222] on button "Done" at bounding box center [271, 221] width 19 height 9
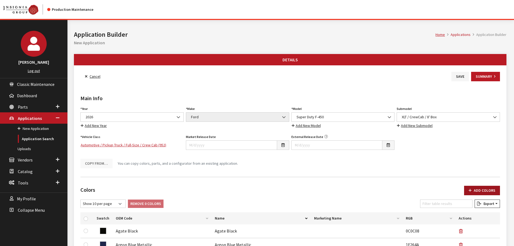
click at [469, 188] on button "Add Colors" at bounding box center [482, 190] width 36 height 9
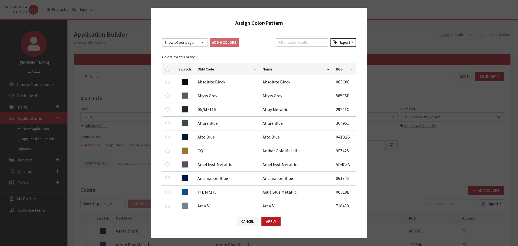
click at [294, 35] on div "Show 10 per page Show 25 per page Show 50 per page Show 100 per page Show 1000 …" at bounding box center [258, 121] width 215 height 177
click at [293, 41] on input "Filter table results" at bounding box center [302, 42] width 52 height 8
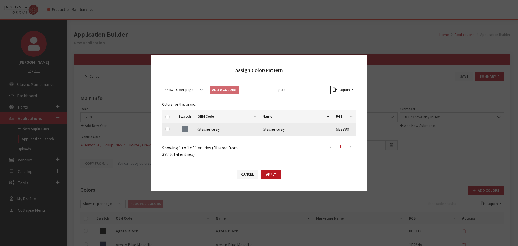
type input "glac"
click at [167, 130] on input "checkbox" at bounding box center [168, 129] width 4 height 4
checkbox input "true"
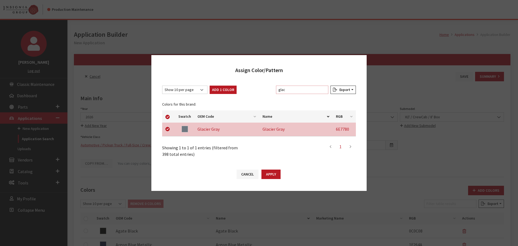
click at [312, 89] on input "glac" at bounding box center [302, 90] width 52 height 8
type input "s"
checkbox input "false"
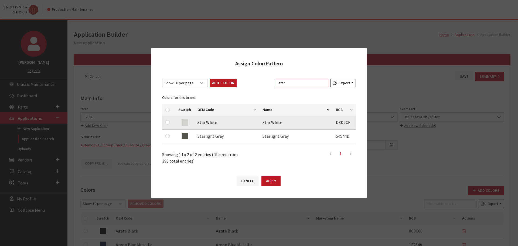
type input "star"
click at [166, 121] on input "checkbox" at bounding box center [168, 122] width 4 height 4
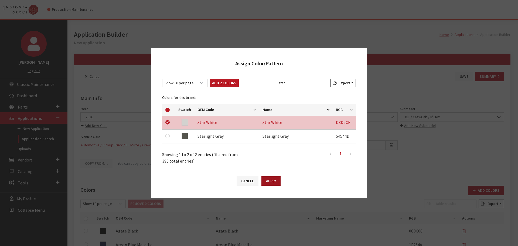
click at [274, 180] on button "Apply" at bounding box center [271, 180] width 19 height 9
checkbox input "false"
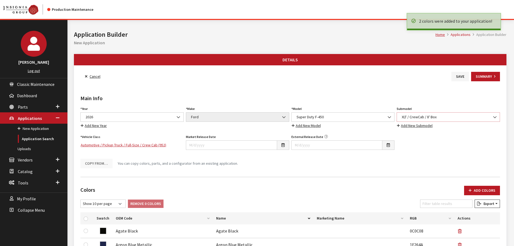
click at [446, 117] on span "XLT / CrewCab / 8' Box" at bounding box center [448, 117] width 96 height 6
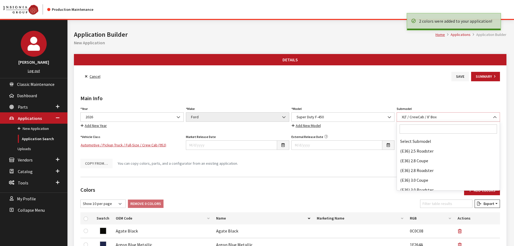
scroll to position [45185, 0]
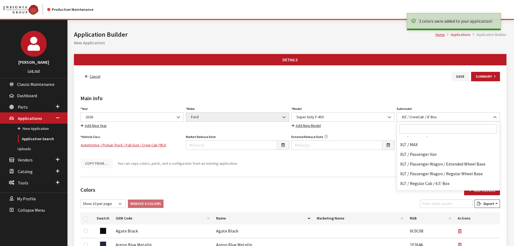
click at [427, 131] on input "Search" at bounding box center [448, 128] width 97 height 9
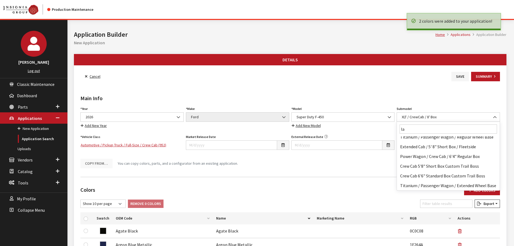
scroll to position [0, 0]
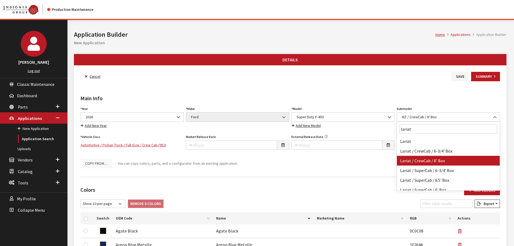
type input "lariat"
select select "1474"
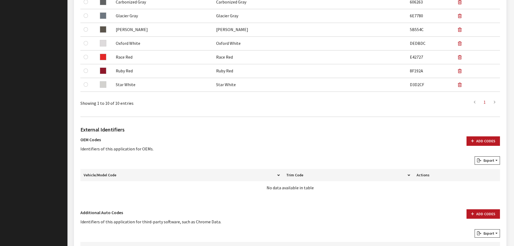
scroll to position [325, 0]
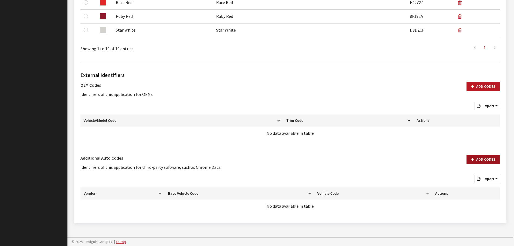
click at [469, 159] on button "Add Codes" at bounding box center [483, 159] width 33 height 9
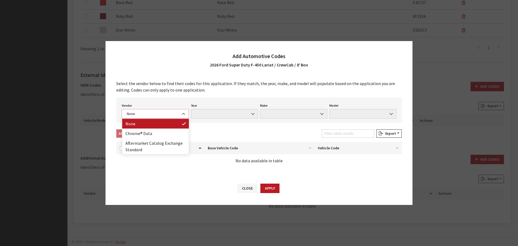
click at [164, 112] on span "None" at bounding box center [155, 114] width 60 height 6
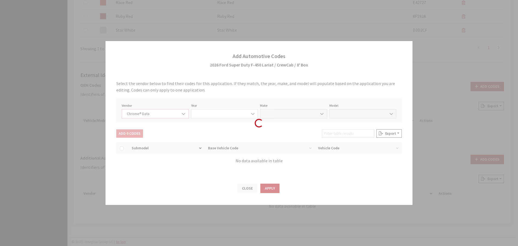
select select "4"
select select "2026"
select select "13"
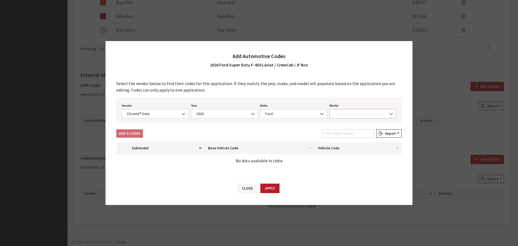
click at [348, 112] on span at bounding box center [363, 113] width 67 height 9
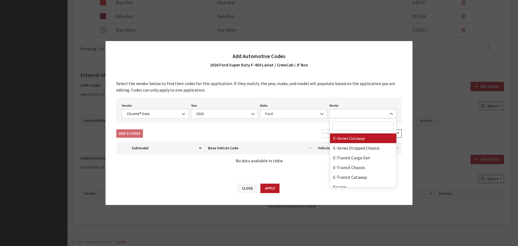
click at [347, 127] on input "Search" at bounding box center [363, 126] width 61 height 9
type input "45"
select select "72127"
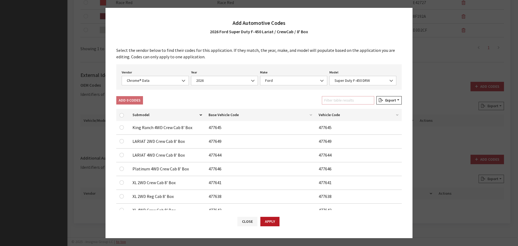
click at [344, 101] on input "Filter table results" at bounding box center [348, 100] width 52 height 8
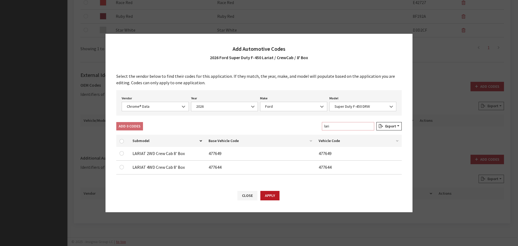
type input "lari"
click at [122, 153] on input "checkbox" at bounding box center [122, 153] width 4 height 4
checkbox input "true"
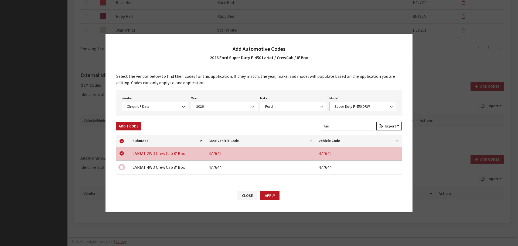
click at [122, 167] on input "checkbox" at bounding box center [122, 167] width 4 height 4
checkbox input "true"
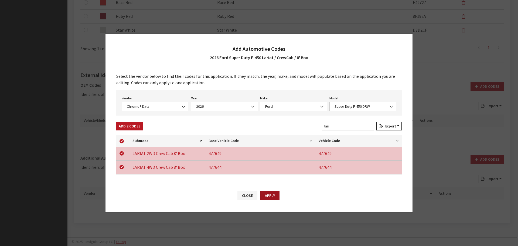
click at [268, 197] on button "Apply" at bounding box center [270, 195] width 19 height 9
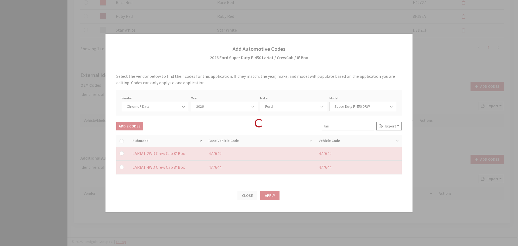
checkbox input "false"
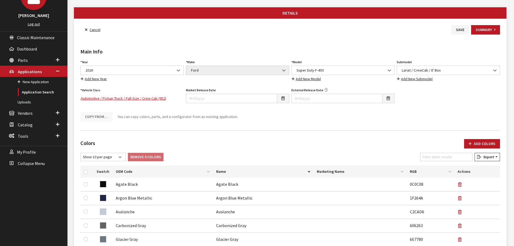
scroll to position [1, 0]
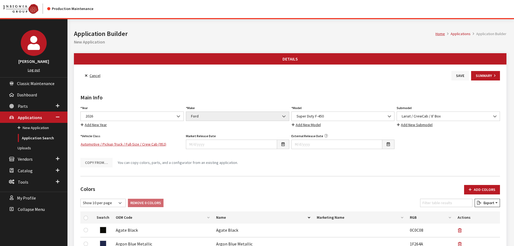
click at [458, 75] on button "Save" at bounding box center [461, 75] width 18 height 9
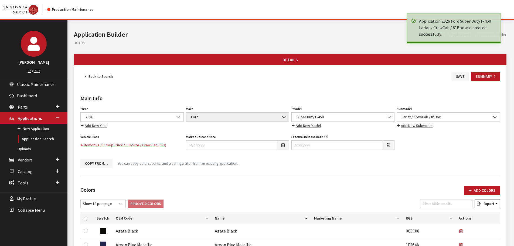
drag, startPoint x: 0, startPoint y: 0, endPoint x: 93, endPoint y: 77, distance: 120.8
click at [93, 77] on link "Back to Search" at bounding box center [98, 76] width 37 height 9
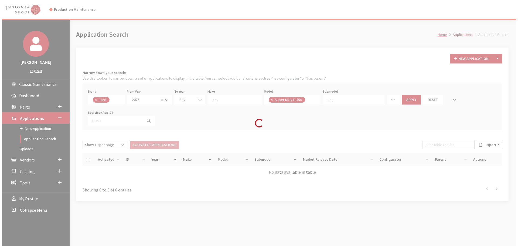
scroll to position [80, 0]
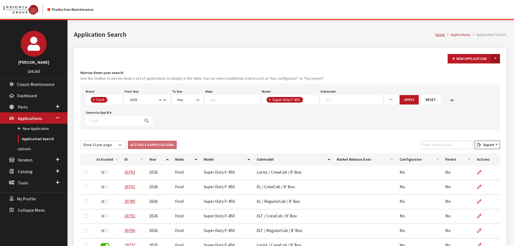
click at [497, 59] on button "Toggle Dropdown" at bounding box center [495, 58] width 9 height 9
click at [486, 73] on button "New From Existing..." at bounding box center [477, 70] width 46 height 9
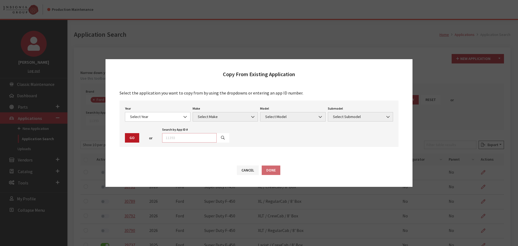
click at [205, 140] on input "text" at bounding box center [189, 137] width 55 height 9
type input "30793"
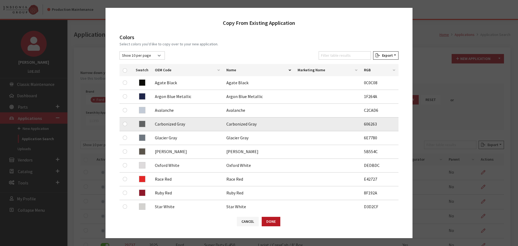
scroll to position [81, 0]
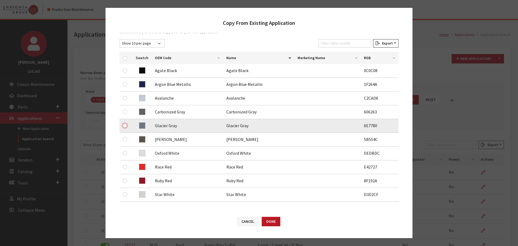
click at [126, 127] on input "checkbox" at bounding box center [125, 125] width 4 height 4
checkbox input "true"
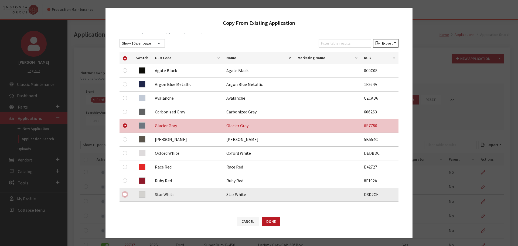
click at [125, 194] on input "checkbox" at bounding box center [125, 194] width 4 height 4
checkbox input "true"
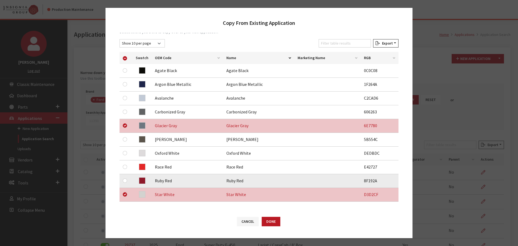
click at [124, 176] on td at bounding box center [126, 181] width 13 height 14
click at [124, 179] on input "checkbox" at bounding box center [125, 180] width 4 height 4
checkbox input "true"
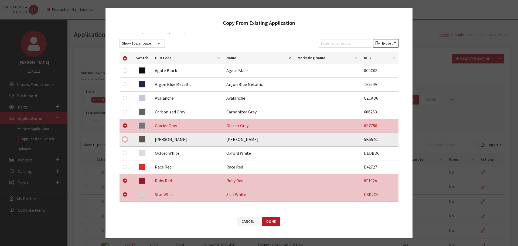
click at [125, 140] on input "checkbox" at bounding box center [125, 139] width 4 height 4
checkbox input "true"
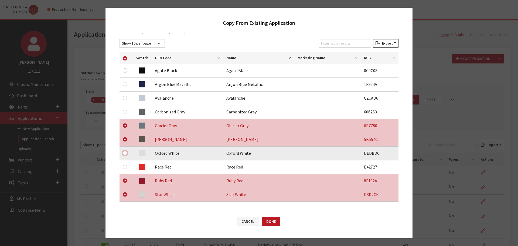
click at [126, 153] on input "checkbox" at bounding box center [125, 153] width 4 height 4
checkbox input "true"
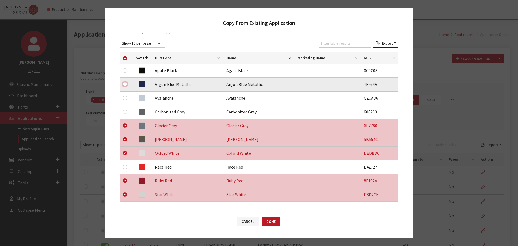
click at [125, 85] on input "checkbox" at bounding box center [125, 84] width 4 height 4
checkbox input "true"
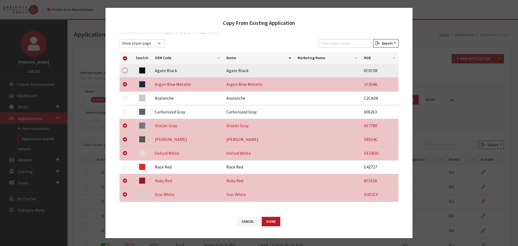
click at [126, 72] on input "checkbox" at bounding box center [125, 70] width 4 height 4
checkbox input "true"
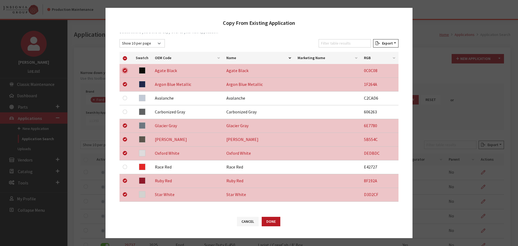
scroll to position [168, 0]
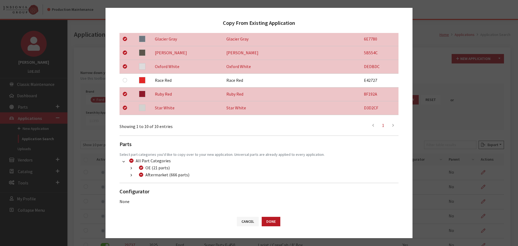
click at [131, 177] on icon "button" at bounding box center [131, 176] width 1 height 4
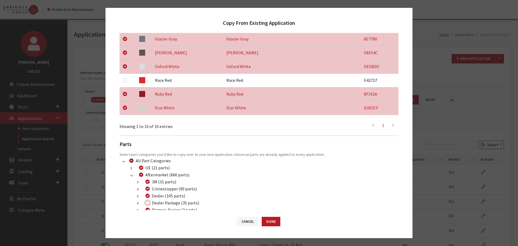
click at [147, 204] on input "Dealer Package (35 parts)" at bounding box center [148, 203] width 4 height 4
checkbox input "true"
click at [269, 223] on button "Done" at bounding box center [271, 221] width 19 height 9
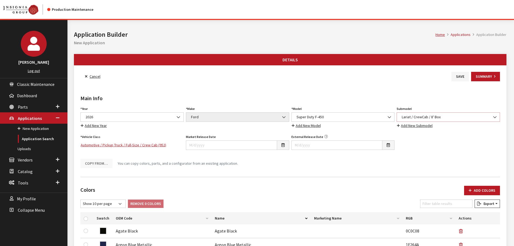
drag, startPoint x: 0, startPoint y: 0, endPoint x: 419, endPoint y: 116, distance: 435.1
click at [419, 116] on span "Lariat / CrewCab / 8' Box" at bounding box center [448, 117] width 96 height 6
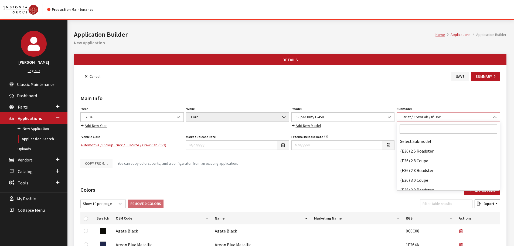
scroll to position [24161, 0]
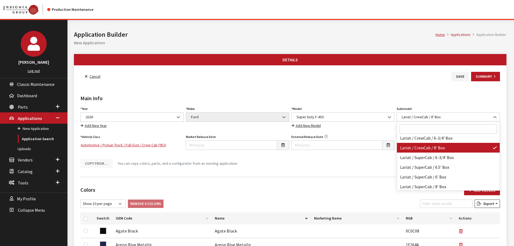
click at [417, 131] on input "Search" at bounding box center [448, 128] width 97 height 9
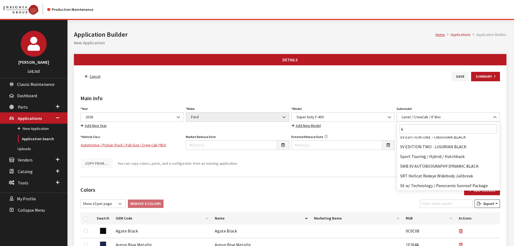
scroll to position [0, 0]
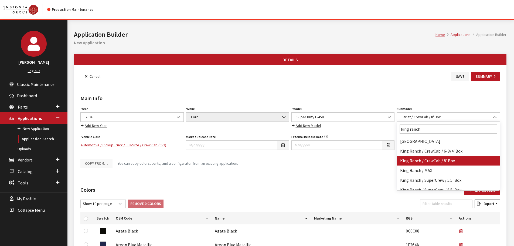
type input "king ranch"
select select "1478"
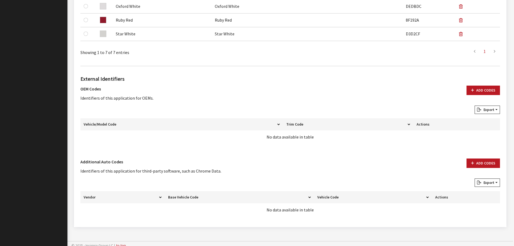
scroll to position [284, 0]
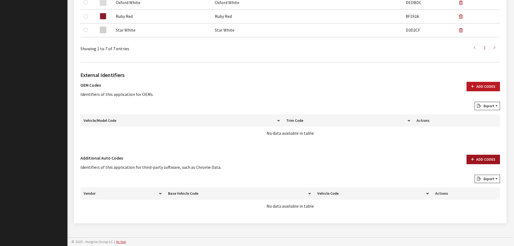
click at [475, 161] on button "Add Codes" at bounding box center [483, 159] width 33 height 9
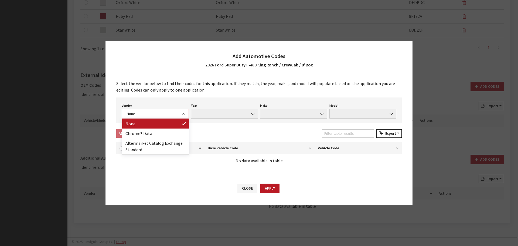
click at [129, 112] on span "None" at bounding box center [155, 114] width 60 height 6
select select "4"
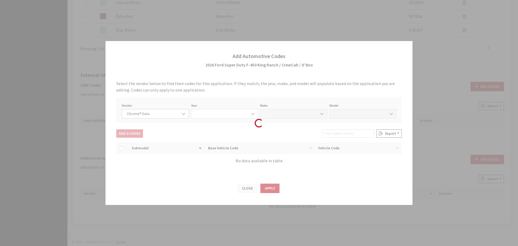
select select "2026"
select select "13"
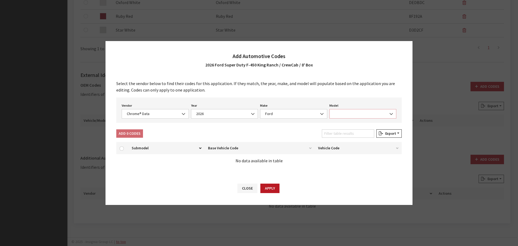
click at [336, 114] on span at bounding box center [363, 113] width 67 height 9
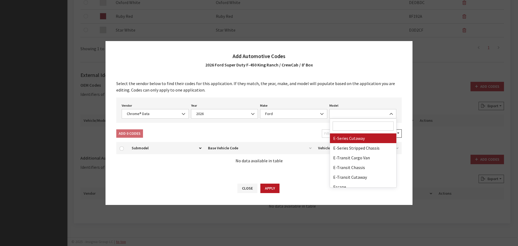
click at [339, 124] on input "Search" at bounding box center [363, 126] width 61 height 9
type input "45"
select select "72127"
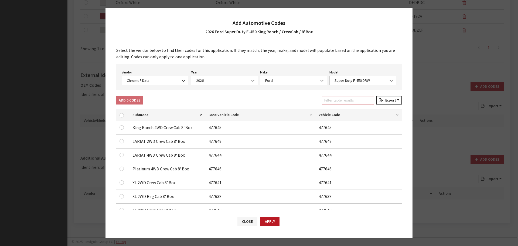
click at [338, 101] on input "Filter table results" at bounding box center [348, 100] width 52 height 8
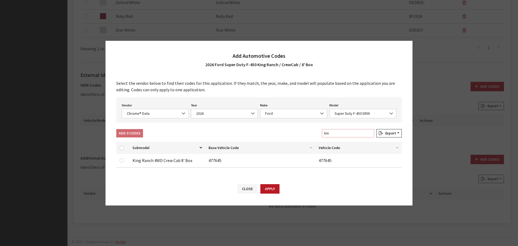
type input "kin"
click at [126, 157] on div at bounding box center [123, 160] width 6 height 6
click at [124, 159] on div at bounding box center [123, 160] width 6 height 6
click at [122, 160] on input "checkbox" at bounding box center [122, 160] width 4 height 4
checkbox input "true"
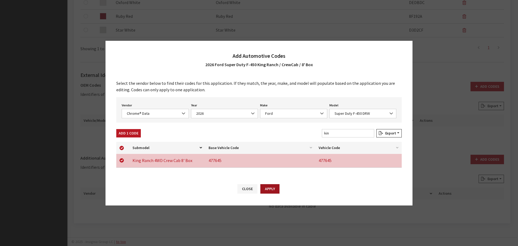
click at [265, 188] on button "Apply" at bounding box center [270, 188] width 19 height 9
checkbox input "false"
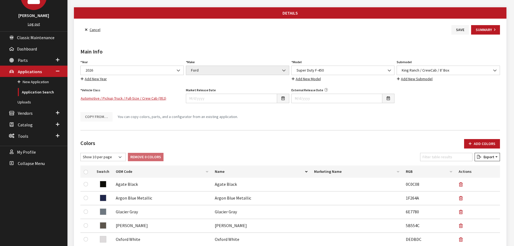
scroll to position [0, 0]
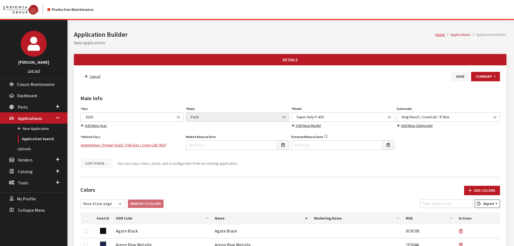
drag, startPoint x: 457, startPoint y: 76, endPoint x: 365, endPoint y: 75, distance: 92.4
click at [457, 75] on button "Save" at bounding box center [461, 76] width 18 height 9
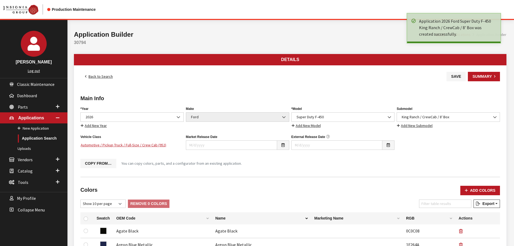
drag, startPoint x: 0, startPoint y: 0, endPoint x: 98, endPoint y: 75, distance: 123.4
click at [98, 75] on link "Back to Search" at bounding box center [98, 76] width 37 height 9
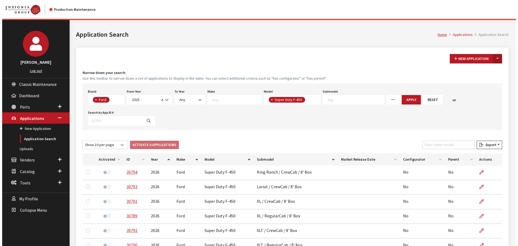
scroll to position [80, 0]
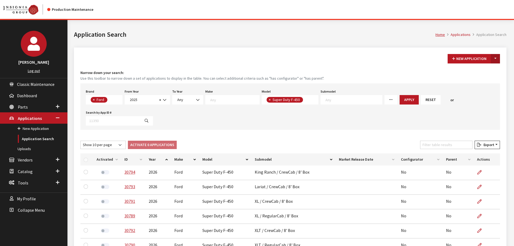
click at [497, 59] on button "Toggle Dropdown" at bounding box center [495, 58] width 9 height 9
click at [490, 65] on div "New Application Toggle Dropdown New From Existing... Narrow down your search: U…" at bounding box center [290, 191] width 433 height 287
click at [486, 71] on h4 "Narrow down your search:" at bounding box center [290, 73] width 420 height 6
click at [495, 61] on button "Toggle Dropdown" at bounding box center [495, 58] width 9 height 9
click at [490, 70] on button "New From Existing..." at bounding box center [477, 70] width 46 height 9
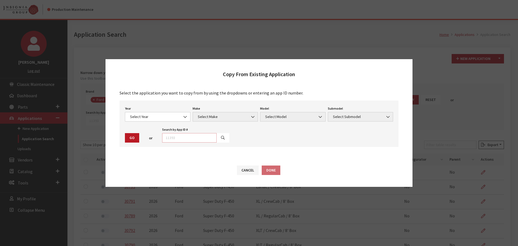
click at [196, 141] on input "text" at bounding box center [189, 137] width 55 height 9
type input "30793"
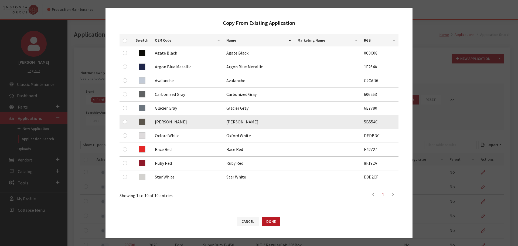
scroll to position [108, 0]
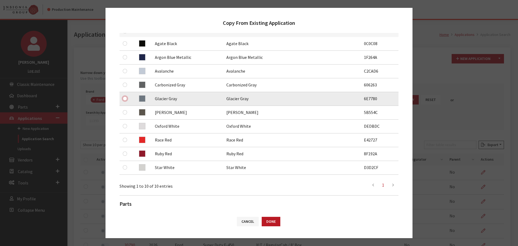
click at [124, 97] on input "checkbox" at bounding box center [125, 98] width 4 height 4
checkbox input "true"
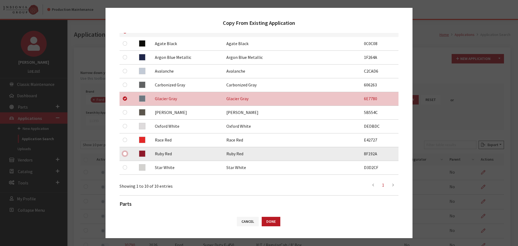
click at [126, 153] on input "checkbox" at bounding box center [125, 153] width 4 height 4
checkbox input "true"
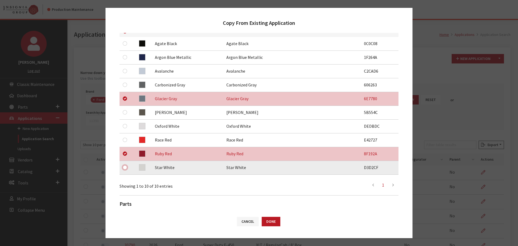
click at [124, 167] on input "checkbox" at bounding box center [125, 167] width 4 height 4
checkbox input "true"
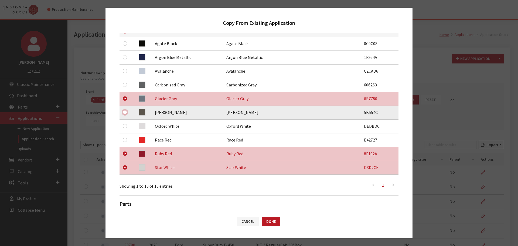
click at [124, 114] on input "checkbox" at bounding box center [125, 112] width 4 height 4
checkbox input "true"
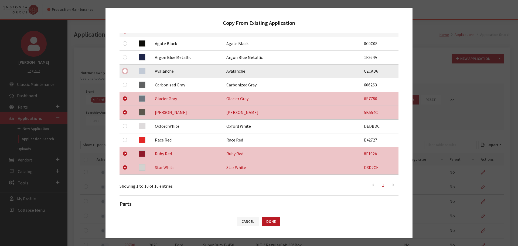
click at [125, 71] on input "checkbox" at bounding box center [125, 71] width 4 height 4
checkbox input "true"
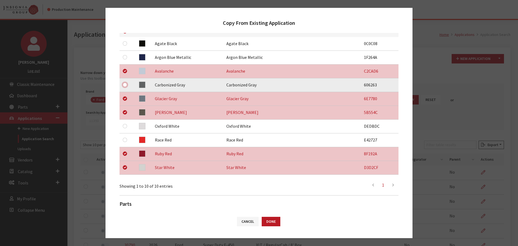
click at [124, 84] on input "checkbox" at bounding box center [125, 85] width 4 height 4
checkbox input "true"
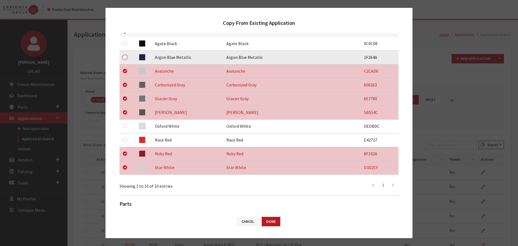
click at [124, 58] on input "checkbox" at bounding box center [125, 57] width 4 height 4
checkbox input "true"
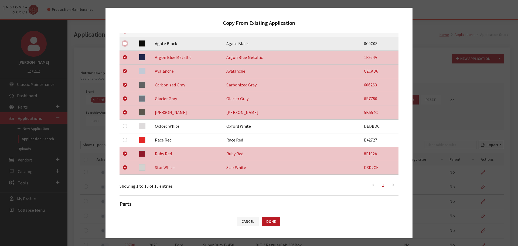
click at [125, 44] on input "checkbox" at bounding box center [125, 43] width 4 height 4
checkbox input "true"
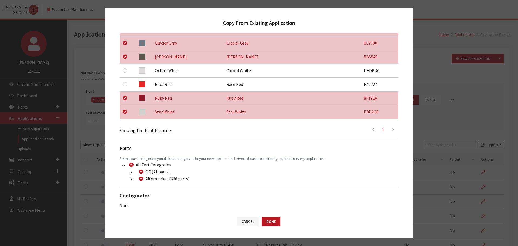
scroll to position [168, 0]
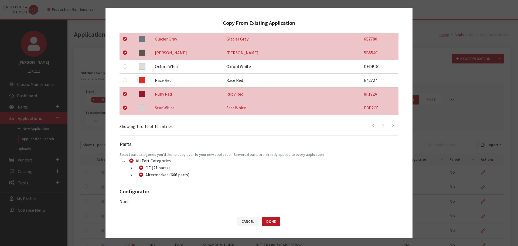
click at [127, 175] on button "button" at bounding box center [131, 175] width 11 height 6
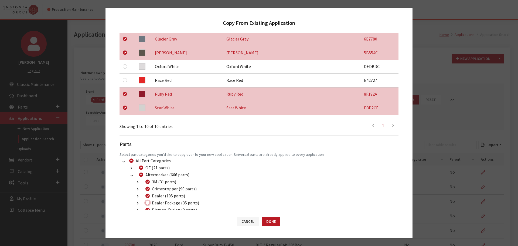
click at [149, 203] on input "Dealer Package (35 parts)" at bounding box center [148, 203] width 4 height 4
checkbox input "true"
click at [263, 222] on button "Done" at bounding box center [271, 221] width 19 height 9
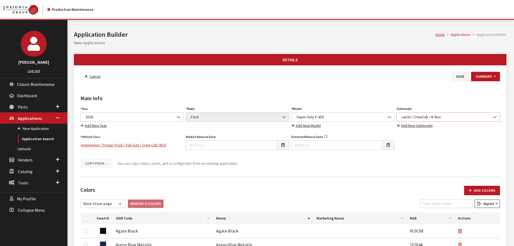
click at [403, 116] on span "Lariat / CrewCab / 8' Box" at bounding box center [448, 117] width 96 height 6
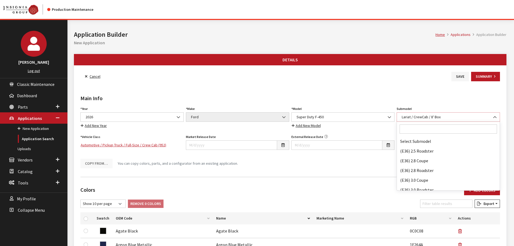
scroll to position [24161, 0]
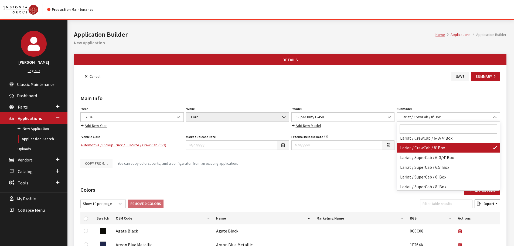
click at [407, 130] on input "Search" at bounding box center [448, 128] width 97 height 9
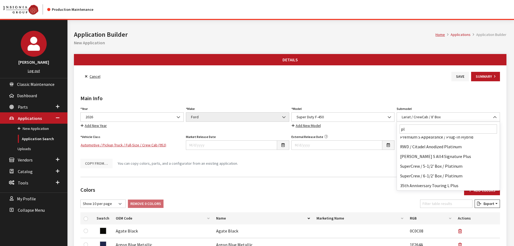
scroll to position [0, 0]
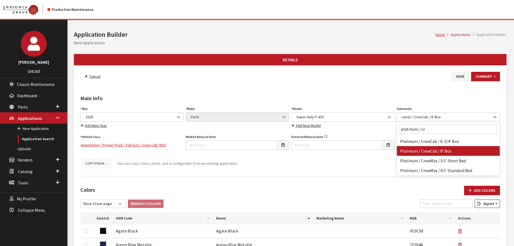
type input "platinum / cr"
select select "1480"
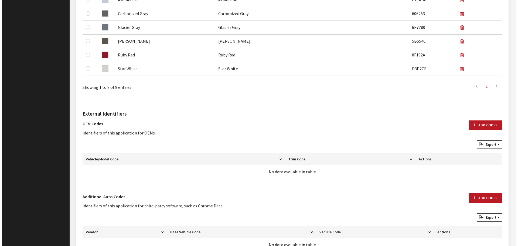
scroll to position [297, 0]
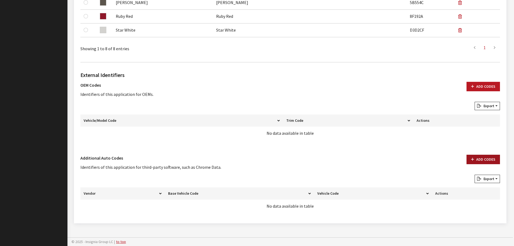
click at [480, 160] on button "Add Codes" at bounding box center [483, 159] width 33 height 9
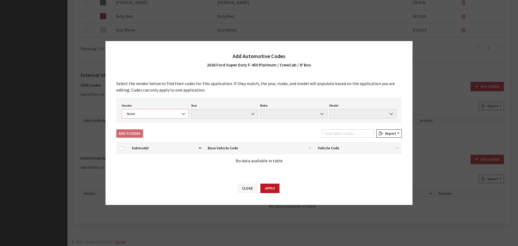
click at [170, 110] on span "None" at bounding box center [155, 113] width 67 height 9
select select "4"
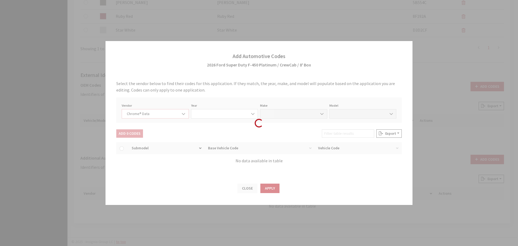
select select "2026"
select select "13"
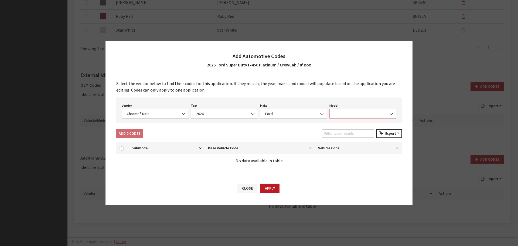
click at [349, 109] on span at bounding box center [363, 113] width 67 height 9
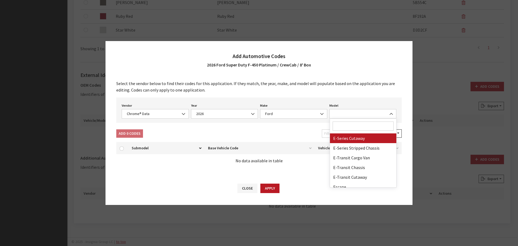
click at [344, 123] on input "Search" at bounding box center [363, 126] width 61 height 9
type input "45"
select select "72127"
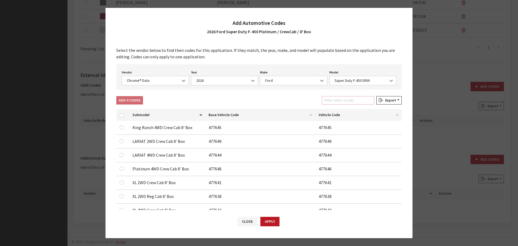
click at [344, 104] on input "Filter table results" at bounding box center [348, 100] width 52 height 8
click at [343, 102] on input "Filter table results" at bounding box center [348, 100] width 52 height 8
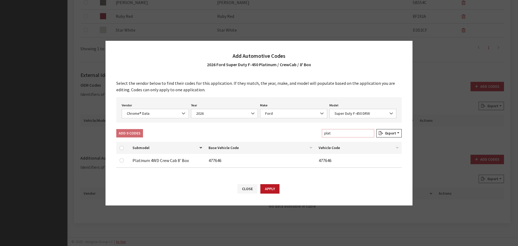
type input "plat"
click at [122, 159] on input "checkbox" at bounding box center [122, 160] width 4 height 4
checkbox input "true"
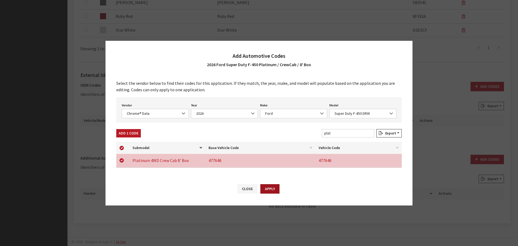
click at [271, 187] on button "Apply" at bounding box center [270, 188] width 19 height 9
checkbox input "false"
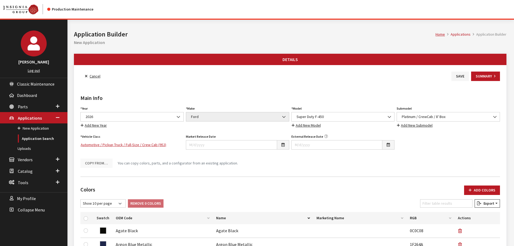
scroll to position [0, 0]
click at [458, 77] on button "Save" at bounding box center [461, 76] width 18 height 9
drag, startPoint x: 462, startPoint y: 76, endPoint x: 444, endPoint y: 76, distance: 18.1
click at [462, 76] on button "Save" at bounding box center [461, 76] width 18 height 9
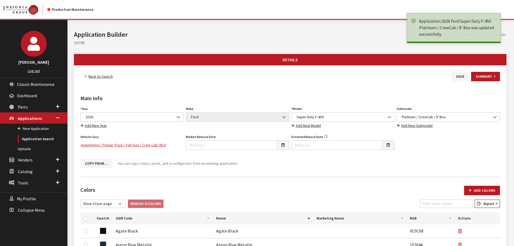
drag, startPoint x: 0, startPoint y: 0, endPoint x: 96, endPoint y: 77, distance: 122.9
click at [96, 77] on link "Back to Search" at bounding box center [98, 76] width 37 height 9
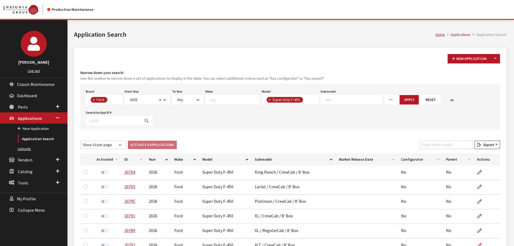
click at [22, 150] on link "Uploads" at bounding box center [34, 149] width 68 height 10
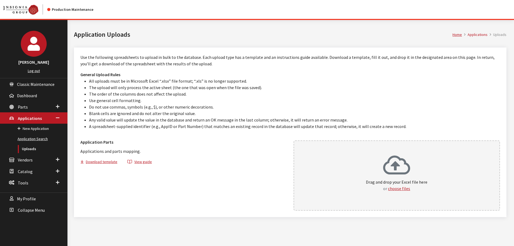
click at [28, 138] on link "Application Search" at bounding box center [34, 139] width 68 height 10
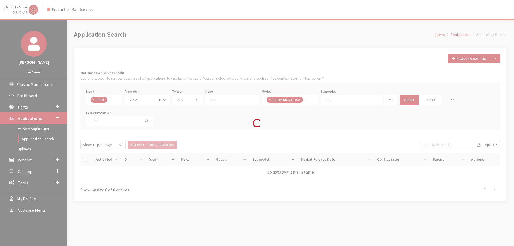
scroll to position [80, 0]
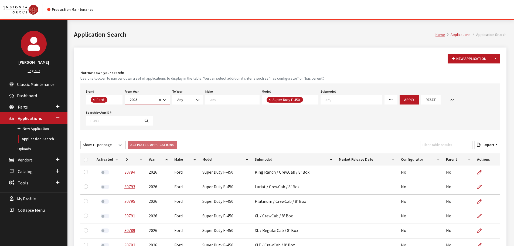
click at [149, 101] on span "2025" at bounding box center [142, 100] width 29 height 6
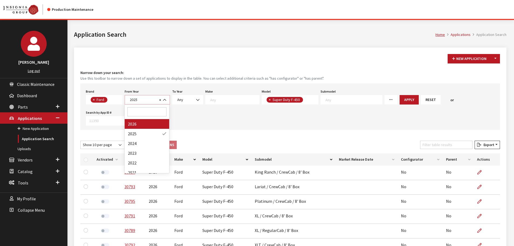
select select "2026"
select select
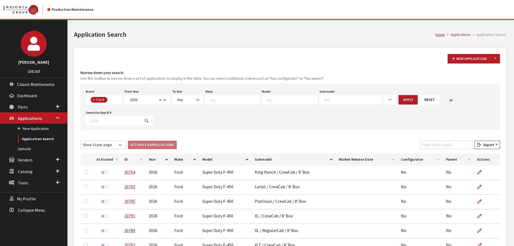
scroll to position [5, 0]
click at [272, 101] on textarea "Search" at bounding box center [292, 99] width 50 height 5
select select "731"
click at [301, 101] on span "× Super Duty F-250" at bounding box center [290, 99] width 57 height 9
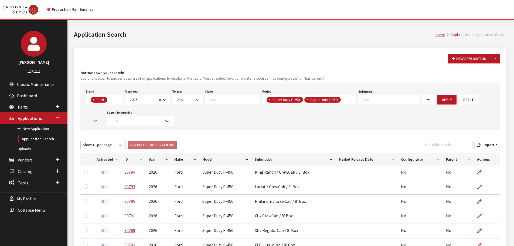
click at [339, 100] on span "× Super Duty F-250 × Super Duty F-350" at bounding box center [309, 99] width 95 height 9
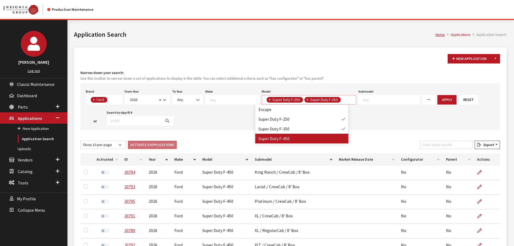
select select
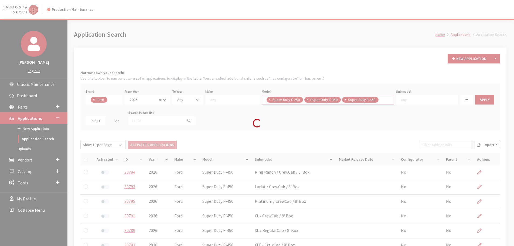
scroll to position [5, 0]
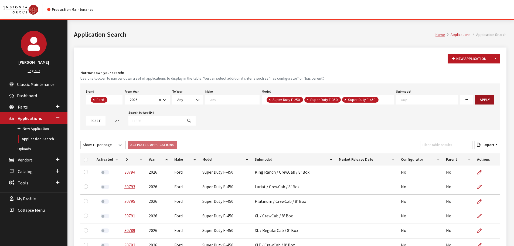
click at [476, 101] on button "Apply" at bounding box center [485, 99] width 19 height 9
drag, startPoint x: 108, startPoint y: 146, endPoint x: 107, endPoint y: 148, distance: 3.0
click at [108, 146] on select "Show 10 per page Show 25 per page Show 50 per page Show 100 per page Show 1000 …" at bounding box center [102, 145] width 45 height 8
select select "-1"
click at [80, 141] on select "Show 10 per page Show 25 per page Show 50 per page Show 100 per page Show 1000 …" at bounding box center [102, 145] width 45 height 8
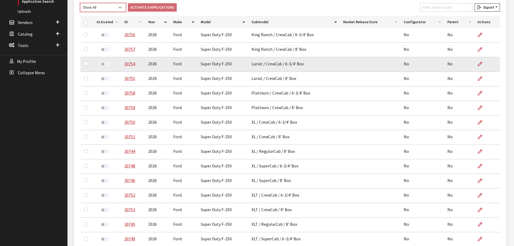
scroll to position [135, 0]
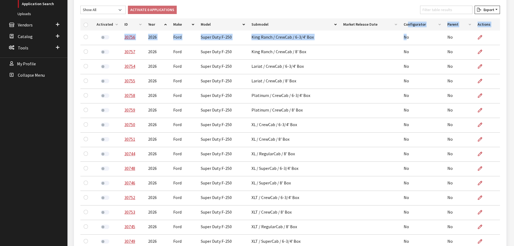
drag, startPoint x: 406, startPoint y: 38, endPoint x: 407, endPoint y: 20, distance: 17.9
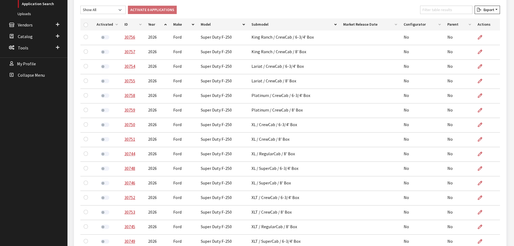
click at [298, 11] on div "Show 10 per page Show 25 per page Show 50 per page Show 100 per page Show 1000 …" at bounding box center [290, 11] width 422 height 11
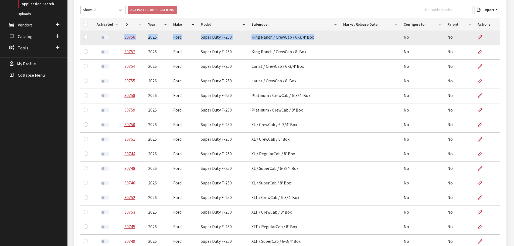
drag, startPoint x: 313, startPoint y: 37, endPoint x: 123, endPoint y: 42, distance: 189.6
click at [123, 42] on tr "30756 2026 Ford Super Duty F-250 King Ranch / CrewCab / 6-3/4' Box No No" at bounding box center [290, 38] width 420 height 15
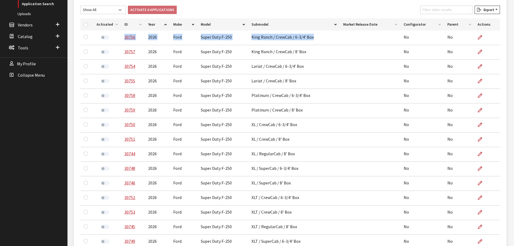
copy tr "30756 2026 Ford Super Duty F-250 King Ranch / CrewCab / 6-3/4' Box"
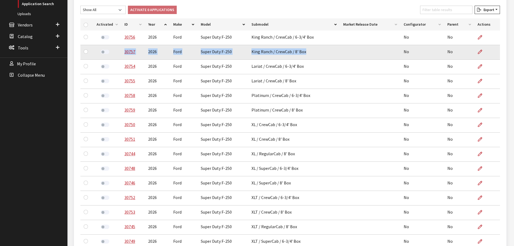
drag, startPoint x: 306, startPoint y: 52, endPoint x: 123, endPoint y: 55, distance: 183.1
click at [123, 55] on tr "30757 2026 Ford Super Duty F-250 King Ranch / CrewCab / 8' Box No No" at bounding box center [290, 52] width 420 height 15
copy tr "30757 2026 Ford Super Duty F-250 King Ranch / CrewCab / 8' Box"
click at [305, 52] on td "King Ranch / CrewCab / 8' Box" at bounding box center [294, 52] width 92 height 15
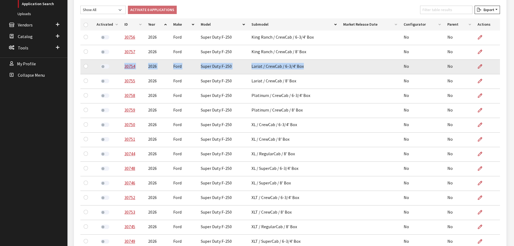
drag, startPoint x: 303, startPoint y: 67, endPoint x: 122, endPoint y: 71, distance: 181.2
click at [122, 71] on tr "30754 2026 Ford Super Duty F-250 Lariat / CrewCab / 6-3/4' Box No No" at bounding box center [290, 67] width 420 height 15
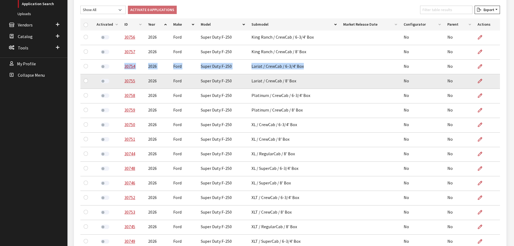
copy tr "30754 2026 Ford Super Duty F-250 Lariat / CrewCab / 6-3/4' Box"
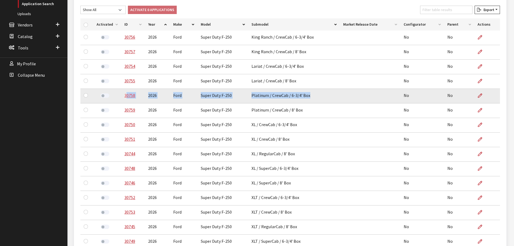
drag, startPoint x: 308, startPoint y: 96, endPoint x: 126, endPoint y: 97, distance: 182.0
click at [126, 97] on tr "30758 2026 Ford Super Duty F-250 Platinum / CrewCab / 6-3/4' Box No No" at bounding box center [290, 96] width 420 height 15
drag, startPoint x: 121, startPoint y: 96, endPoint x: 318, endPoint y: 97, distance: 197.1
click at [318, 97] on tr "30758 2026 Ford Super Duty F-250 Platinum / CrewCab / 6-3/4' Box No No" at bounding box center [290, 96] width 420 height 15
copy tr "30758 2026 Ford Super Duty F-250 Platinum / CrewCab / 6-3/4' Box"
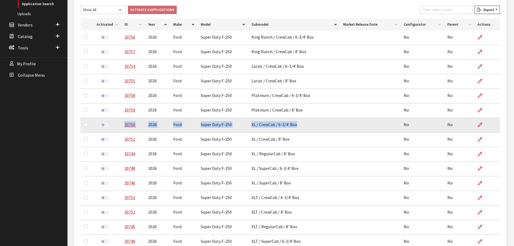
drag, startPoint x: 296, startPoint y: 126, endPoint x: 120, endPoint y: 126, distance: 175.8
click at [120, 126] on tr "30750 2026 Ford Super Duty F-250 XL / CrewCab / 6-3/4' Box No No" at bounding box center [290, 125] width 420 height 15
copy tr "30750 2026 Ford Super Duty F-250 XL / CrewCab / 6-3/4' Box"
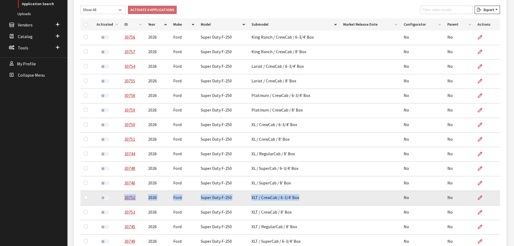
drag, startPoint x: 298, startPoint y: 199, endPoint x: 119, endPoint y: 200, distance: 179.0
click at [119, 200] on tr "30752 2026 Ford Super Duty F-250 XLT / CrewCab / 6-3/4' Box No No" at bounding box center [290, 198] width 420 height 15
copy tr "30752 2026 Ford Super Duty F-250 XLT / CrewCab / 6-3/4' Box"
click at [86, 198] on input "checkbox" at bounding box center [86, 197] width 4 height 4
checkbox input "true"
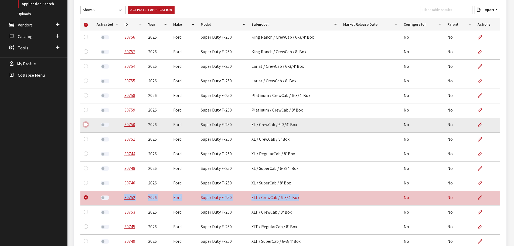
click at [87, 126] on input "checkbox" at bounding box center [86, 124] width 4 height 4
checkbox input "true"
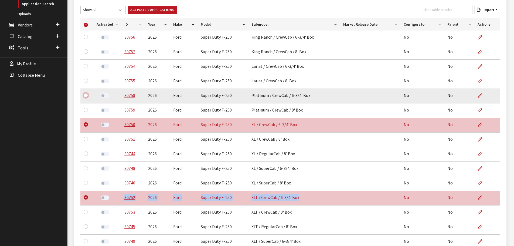
click at [85, 95] on input "checkbox" at bounding box center [86, 95] width 4 height 4
checkbox input "true"
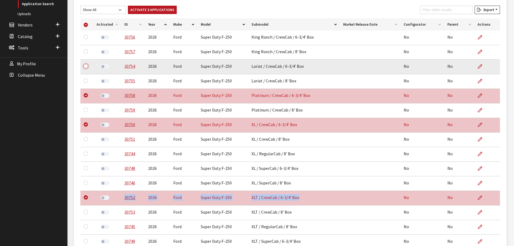
click at [85, 67] on input "checkbox" at bounding box center [86, 66] width 4 height 4
checkbox input "true"
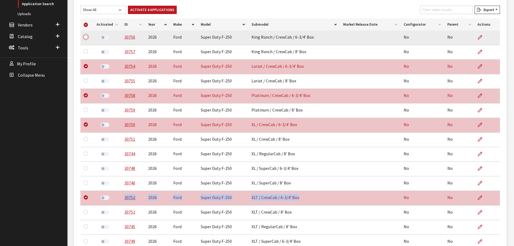
click at [86, 36] on input "checkbox" at bounding box center [86, 37] width 4 height 4
checkbox input "true"
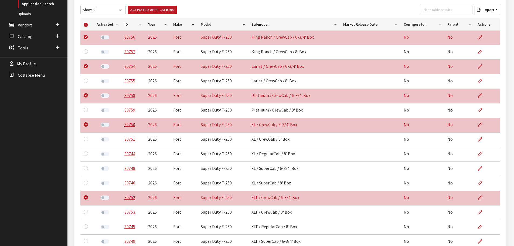
click at [243, 9] on div "Show 10 per page Show 25 per page Show 50 per page Show 100 per page Show 1000 …" at bounding box center [290, 11] width 422 height 11
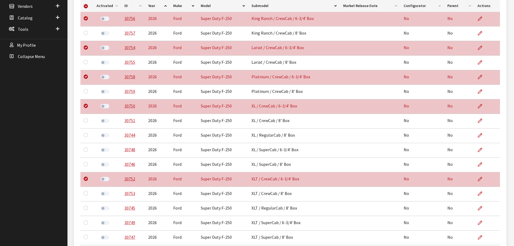
scroll to position [162, 0]
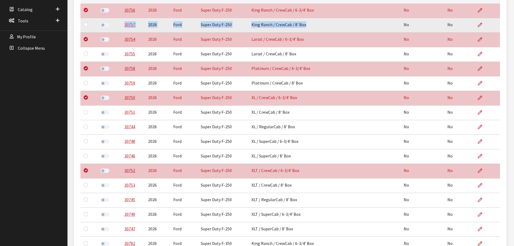
drag, startPoint x: 304, startPoint y: 25, endPoint x: 124, endPoint y: 25, distance: 180.7
click at [124, 25] on tr "30757 2026 Ford Super Duty F-250 King Ranch / CrewCab / 8' Box No No" at bounding box center [290, 25] width 420 height 15
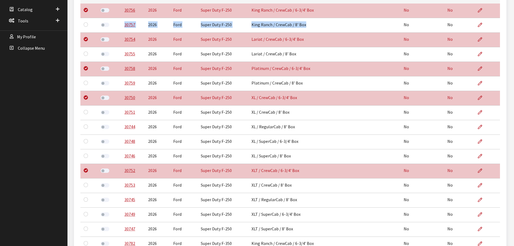
copy tr "30757 2026 Ford Super Duty F-250 King Ranch / CrewCab / 8' Box"
drag, startPoint x: 85, startPoint y: 25, endPoint x: 113, endPoint y: 38, distance: 31.6
click at [85, 25] on input "checkbox" at bounding box center [86, 24] width 4 height 4
checkbox input "true"
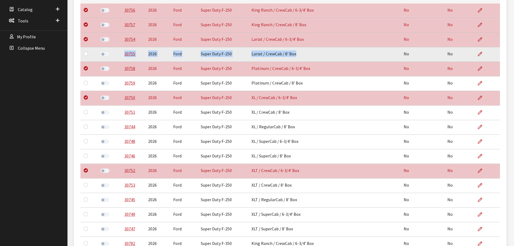
drag, startPoint x: 295, startPoint y: 55, endPoint x: 123, endPoint y: 57, distance: 171.5
click at [123, 57] on tr "30755 2026 Ford Super Duty F-250 Lariat / CrewCab / 8' Box No No" at bounding box center [290, 54] width 420 height 15
copy tr "30755 2026 Ford Super Duty F-250 Lariat / CrewCab / 8' Box"
click at [85, 53] on input "checkbox" at bounding box center [86, 54] width 4 height 4
checkbox input "true"
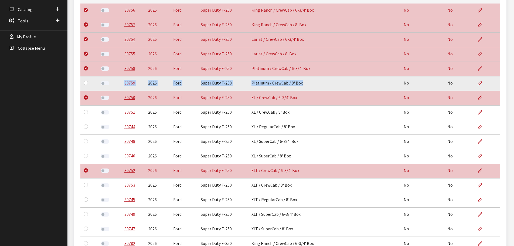
drag, startPoint x: 302, startPoint y: 84, endPoint x: 122, endPoint y: 84, distance: 179.8
click at [122, 84] on tr "30759 2026 Ford Super Duty F-250 Platinum / CrewCab / 8' Box No No" at bounding box center [290, 83] width 420 height 15
copy tr "30759 2026 Ford Super Duty F-250 Platinum / CrewCab / 8' Box"
click at [85, 83] on input "checkbox" at bounding box center [86, 83] width 4 height 4
checkbox input "true"
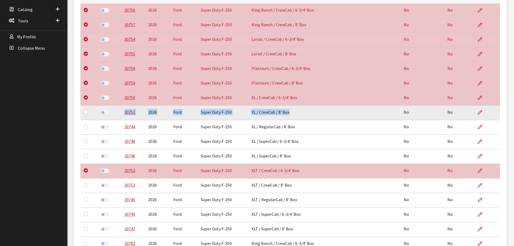
drag, startPoint x: 289, startPoint y: 113, endPoint x: 124, endPoint y: 115, distance: 165.3
click at [124, 115] on tr "30751 2026 Ford Super Duty F-250 XL / CrewCab / 8' Box No No" at bounding box center [290, 113] width 420 height 15
copy tr "30751 2026 Ford Super Duty F-250 XL / CrewCab / 8' Box"
click at [86, 112] on input "checkbox" at bounding box center [86, 112] width 4 height 4
checkbox input "true"
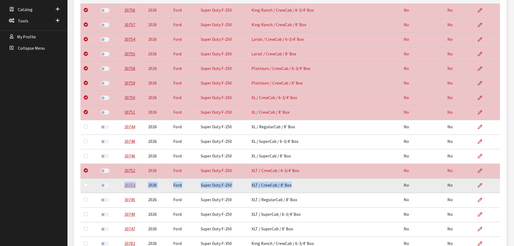
drag, startPoint x: 290, startPoint y: 186, endPoint x: 124, endPoint y: 187, distance: 166.6
click at [124, 187] on tr "30753 2026 Ford Super Duty F-250 XLT / CrewCab / 8' Box No No" at bounding box center [290, 185] width 420 height 15
click at [85, 186] on input "checkbox" at bounding box center [86, 185] width 4 height 4
checkbox input "true"
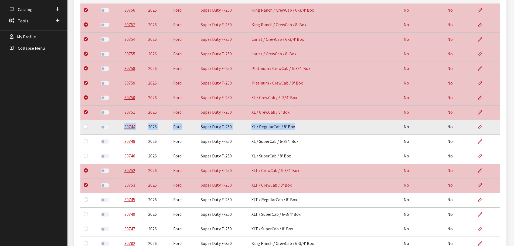
drag, startPoint x: 294, startPoint y: 127, endPoint x: 118, endPoint y: 129, distance: 176.4
click at [118, 129] on tr "30744 2026 Ford Super Duty F-250 XL / RegularCab / 8' Box No No" at bounding box center [290, 127] width 420 height 15
drag, startPoint x: 86, startPoint y: 127, endPoint x: 127, endPoint y: 161, distance: 53.7
click at [86, 127] on input "checkbox" at bounding box center [86, 126] width 4 height 4
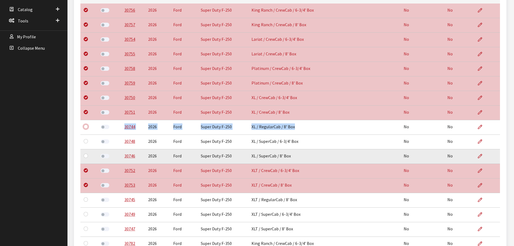
checkbox input "true"
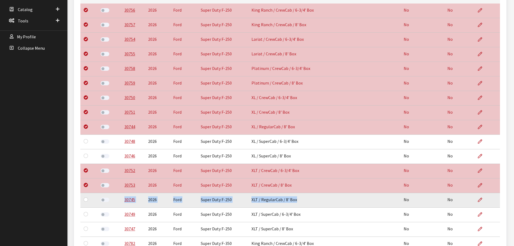
drag, startPoint x: 296, startPoint y: 201, endPoint x: 122, endPoint y: 198, distance: 173.4
click at [122, 198] on tr "30745 2026 Ford Super Duty F-250 XLT / RegularCab / 8' Box No No" at bounding box center [290, 200] width 420 height 15
click at [86, 199] on input "checkbox" at bounding box center [86, 199] width 4 height 4
checkbox input "true"
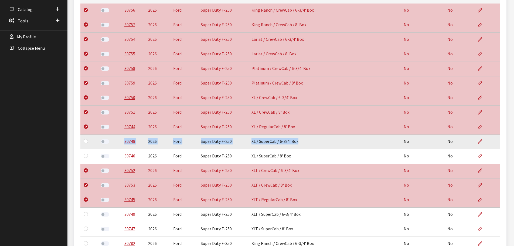
drag, startPoint x: 299, startPoint y: 143, endPoint x: 124, endPoint y: 144, distance: 175.0
click at [124, 144] on tr "30748 2026 Ford Super Duty F-250 XL / SuperCab / 6-3/4' Box No No" at bounding box center [290, 142] width 420 height 15
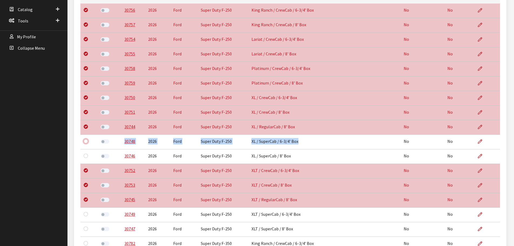
drag, startPoint x: 86, startPoint y: 142, endPoint x: 116, endPoint y: 165, distance: 37.6
click at [86, 142] on input "checkbox" at bounding box center [86, 141] width 4 height 4
checkbox input "true"
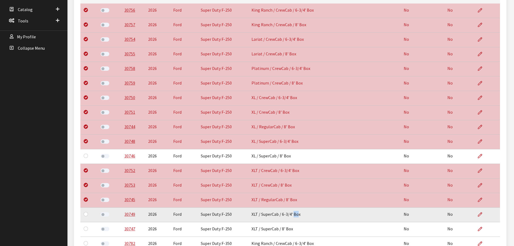
drag, startPoint x: 298, startPoint y: 215, endPoint x: 293, endPoint y: 215, distance: 4.3
click at [293, 215] on td "XLT / SuperCab / 6-3/4' Box" at bounding box center [294, 215] width 92 height 15
drag, startPoint x: 301, startPoint y: 214, endPoint x: 124, endPoint y: 215, distance: 176.9
click at [124, 215] on tr "30749 2026 Ford Super Duty F-250 XLT / SuperCab / 6-3/4' Box No No" at bounding box center [290, 215] width 420 height 15
drag, startPoint x: 85, startPoint y: 212, endPoint x: 90, endPoint y: 212, distance: 4.9
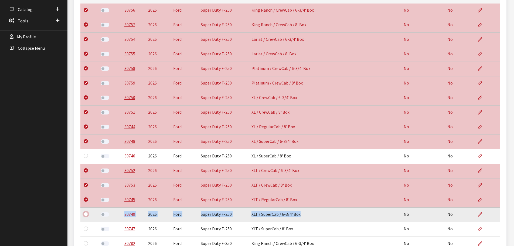
click at [85, 212] on input "checkbox" at bounding box center [86, 214] width 4 height 4
checkbox input "true"
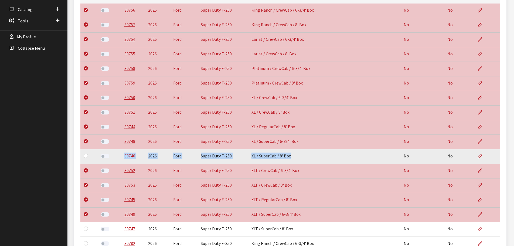
drag, startPoint x: 289, startPoint y: 156, endPoint x: 117, endPoint y: 162, distance: 172.1
click at [117, 162] on tr "30746 2026 Ford Super Duty F-250 XL / SuperCab / 8' Box No No" at bounding box center [290, 156] width 420 height 15
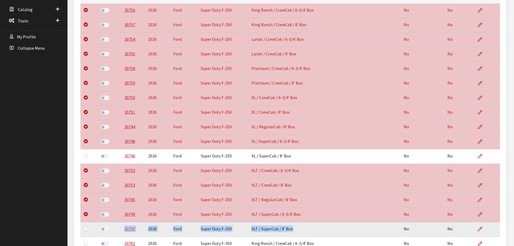
drag, startPoint x: 293, startPoint y: 230, endPoint x: 123, endPoint y: 230, distance: 169.6
click at [123, 230] on tr "30747 2026 Ford Super Duty F-250 XLT / SuperCab / 8' Box No No" at bounding box center [290, 229] width 420 height 15
click at [86, 229] on input "checkbox" at bounding box center [86, 229] width 4 height 4
checkbox input "true"
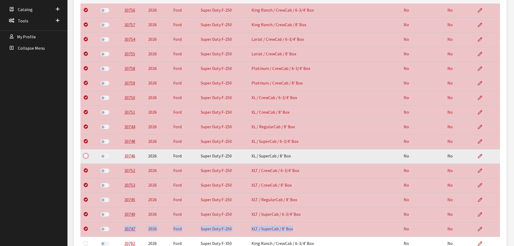
click at [85, 155] on input "checkbox" at bounding box center [86, 156] width 4 height 4
checkbox input "true"
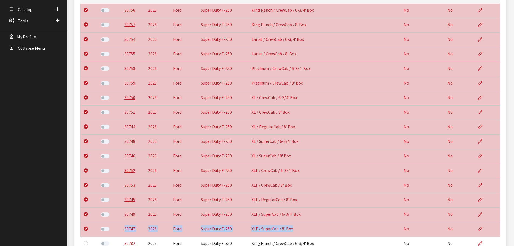
drag, startPoint x: 295, startPoint y: 230, endPoint x: 294, endPoint y: 226, distance: 4.5
click at [295, 230] on td "XLT / SuperCab / 8' Box" at bounding box center [294, 229] width 92 height 15
click at [286, 230] on td "XLT / SuperCab / 8' Box" at bounding box center [294, 229] width 92 height 15
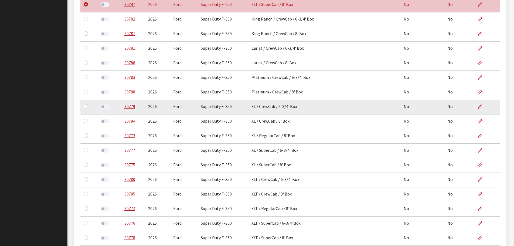
scroll to position [378, 0]
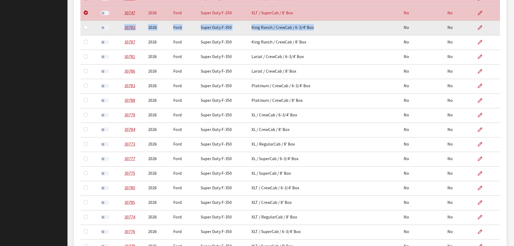
drag, startPoint x: 312, startPoint y: 29, endPoint x: 120, endPoint y: 33, distance: 191.5
click at [120, 33] on tr "30782 2026 Ford Super Duty F-350 King Ranch / CrewCab / 6-3/4' Box No No" at bounding box center [290, 28] width 420 height 15
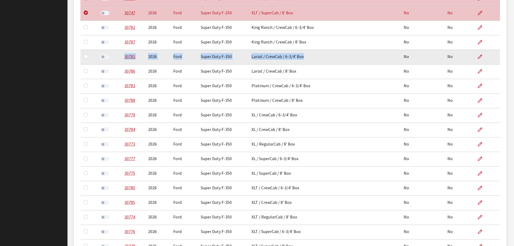
drag, startPoint x: 303, startPoint y: 58, endPoint x: 123, endPoint y: 63, distance: 179.6
click at [123, 63] on tr "30781 2026 Ford Super Duty F-350 Lariat / CrewCab / 6-3/4' Box No No" at bounding box center [290, 57] width 420 height 15
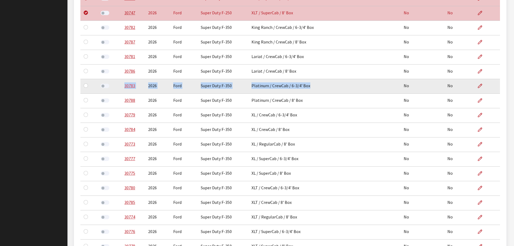
drag, startPoint x: 308, startPoint y: 87, endPoint x: 124, endPoint y: 87, distance: 184.2
click at [124, 87] on tr "30783 2026 Ford Super Duty F-350 Platinum / CrewCab / 6-3/4' Box No No" at bounding box center [290, 86] width 420 height 15
click at [85, 84] on input "checkbox" at bounding box center [86, 85] width 4 height 4
checkbox input "true"
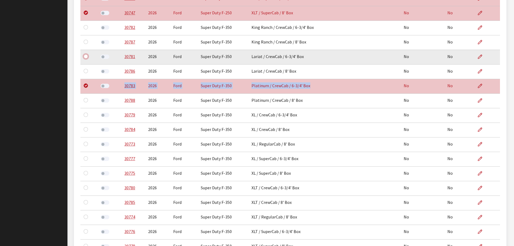
click at [85, 55] on input "checkbox" at bounding box center [86, 56] width 4 height 4
checkbox input "true"
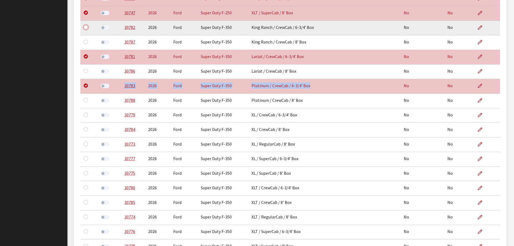
click at [85, 26] on input "checkbox" at bounding box center [86, 27] width 4 height 4
checkbox input "true"
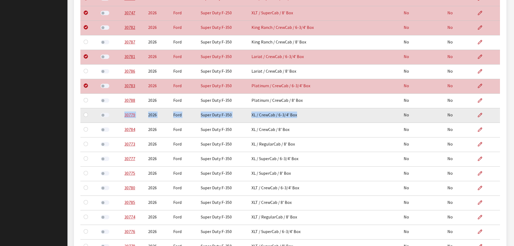
drag, startPoint x: 296, startPoint y: 115, endPoint x: 123, endPoint y: 116, distance: 172.3
click at [123, 116] on tr "30779 2026 Ford Super Duty F-350 XL / CrewCab / 6-3/4' Box No No" at bounding box center [290, 115] width 420 height 15
click at [86, 114] on input "checkbox" at bounding box center [86, 115] width 4 height 4
checkbox input "true"
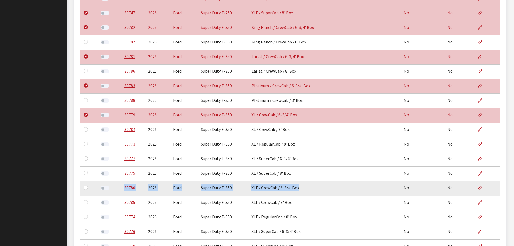
drag, startPoint x: 299, startPoint y: 189, endPoint x: 124, endPoint y: 191, distance: 175.5
click at [124, 191] on tr "30780 2026 Ford Super Duty F-350 XLT / CrewCab / 6-3/4' Box No No" at bounding box center [290, 188] width 420 height 15
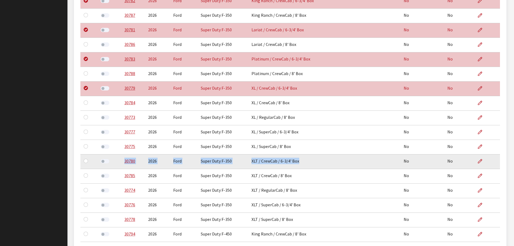
scroll to position [405, 0]
drag, startPoint x: 85, startPoint y: 161, endPoint x: 92, endPoint y: 162, distance: 6.8
click at [85, 161] on input "checkbox" at bounding box center [86, 161] width 4 height 4
checkbox input "true"
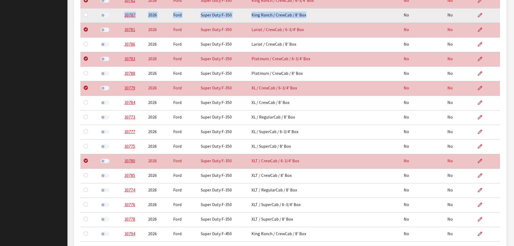
drag, startPoint x: 305, startPoint y: 16, endPoint x: 124, endPoint y: 22, distance: 181.0
click at [124, 22] on tr "30787 2026 Ford Super Duty F-350 King Ranch / CrewCab / 8' Box No No" at bounding box center [290, 15] width 420 height 15
click at [85, 12] on div at bounding box center [87, 15] width 6 height 6
click at [85, 15] on input "checkbox" at bounding box center [86, 15] width 4 height 4
checkbox input "true"
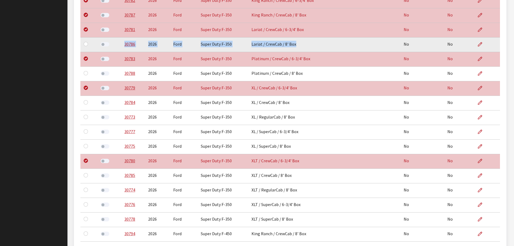
drag, startPoint x: 295, startPoint y: 45, endPoint x: 120, endPoint y: 47, distance: 175.0
click at [120, 47] on tr "30786 2026 Ford Super Duty F-350 Lariat / CrewCab / 8' Box No No" at bounding box center [290, 45] width 420 height 15
click at [84, 44] on input "checkbox" at bounding box center [86, 44] width 4 height 4
checkbox input "true"
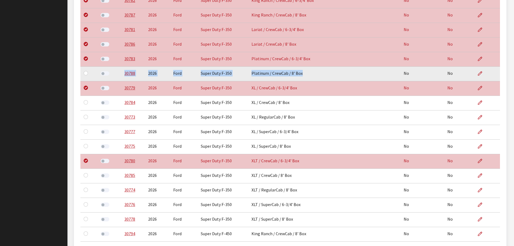
drag, startPoint x: 301, startPoint y: 74, endPoint x: 123, endPoint y: 75, distance: 177.7
click at [123, 75] on tr "30788 2026 Ford Super Duty F-350 Platinum / CrewCab / 8' Box No No" at bounding box center [290, 74] width 420 height 15
click at [85, 73] on input "checkbox" at bounding box center [86, 73] width 4 height 4
checkbox input "true"
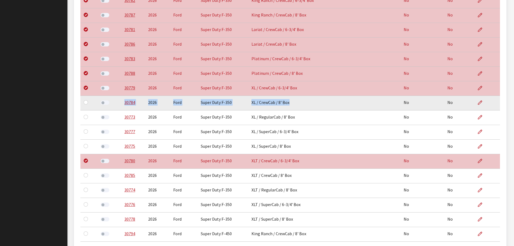
drag, startPoint x: 289, startPoint y: 103, endPoint x: 123, endPoint y: 108, distance: 167.0
click at [123, 108] on tr "30784 2026 Ford Super Duty F-350 XL / CrewCab / 8' Box No No" at bounding box center [290, 103] width 420 height 15
click at [87, 103] on input "checkbox" at bounding box center [86, 102] width 4 height 4
checkbox input "true"
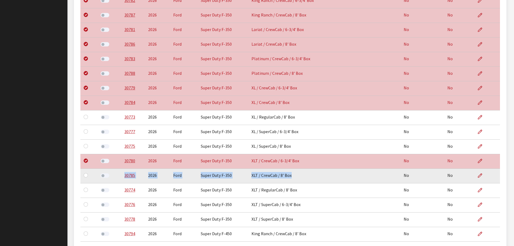
drag, startPoint x: 291, startPoint y: 177, endPoint x: 115, endPoint y: 178, distance: 175.8
click at [115, 178] on tr "30785 2026 Ford Super Duty F-350 XLT / CrewCab / 8' Box No No" at bounding box center [290, 176] width 420 height 15
click at [85, 175] on input "checkbox" at bounding box center [86, 175] width 4 height 4
checkbox input "true"
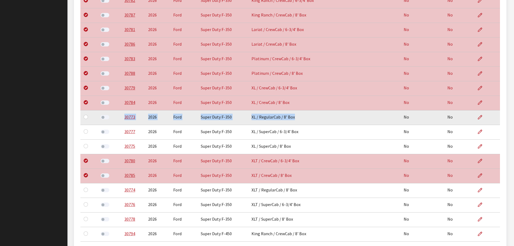
drag, startPoint x: 294, startPoint y: 117, endPoint x: 122, endPoint y: 121, distance: 171.3
click at [122, 121] on tr "30773 2026 Ford Super Duty F-350 XL / RegularCab / 8' Box No No" at bounding box center [290, 117] width 420 height 15
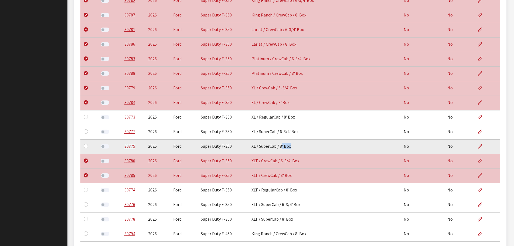
drag, startPoint x: 292, startPoint y: 147, endPoint x: 281, endPoint y: 147, distance: 10.8
click at [281, 147] on td "XL / SuperCab / 8' Box" at bounding box center [294, 147] width 92 height 15
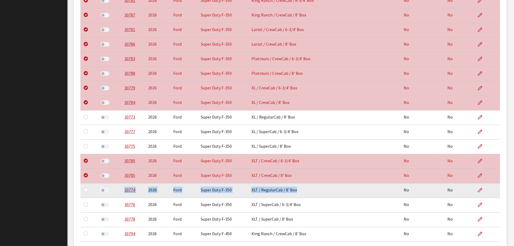
drag, startPoint x: 295, startPoint y: 190, endPoint x: 121, endPoint y: 192, distance: 173.4
click at [123, 192] on tr "30774 2026 Ford Super Duty F-350 XLT / RegularCab / 8' Box No No" at bounding box center [290, 190] width 420 height 15
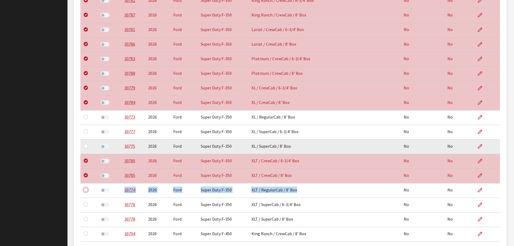
drag, startPoint x: 85, startPoint y: 190, endPoint x: 85, endPoint y: 147, distance: 43.2
click at [85, 190] on input "checkbox" at bounding box center [86, 190] width 4 height 4
checkbox input "true"
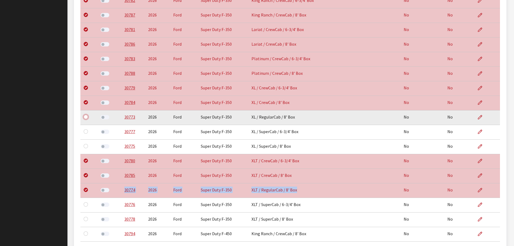
click at [86, 118] on input "checkbox" at bounding box center [86, 117] width 4 height 4
checkbox input "true"
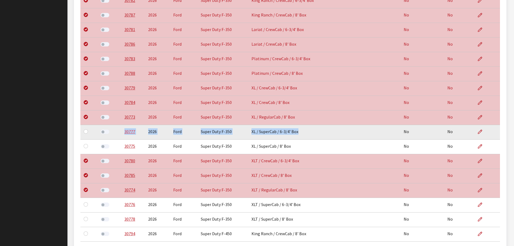
drag, startPoint x: 298, startPoint y: 133, endPoint x: 124, endPoint y: 134, distance: 173.6
click at [124, 134] on tr "30777 2026 Ford Super Duty F-350 XL / SuperCab / 6-3/4' Box No No" at bounding box center [290, 132] width 420 height 15
click at [85, 132] on input "checkbox" at bounding box center [86, 131] width 4 height 4
checkbox input "true"
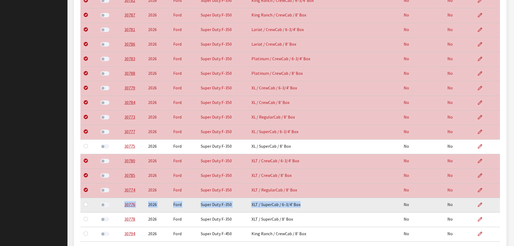
drag, startPoint x: 299, startPoint y: 206, endPoint x: 123, endPoint y: 208, distance: 176.4
click at [123, 208] on tr "30776 2026 Ford Super Duty F-350 XLT / SuperCab / 6-3/4' Box No No" at bounding box center [290, 205] width 420 height 15
click at [86, 205] on input "checkbox" at bounding box center [86, 204] width 4 height 4
checkbox input "true"
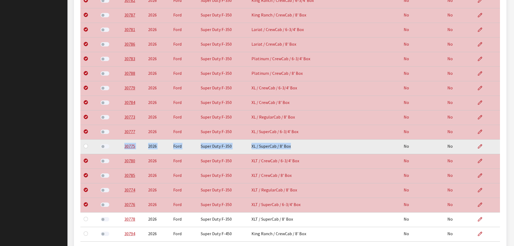
drag, startPoint x: 290, startPoint y: 149, endPoint x: 123, endPoint y: 152, distance: 167.2
click at [123, 152] on tr "30775 2026 Ford Super Duty F-350 XL / SuperCab / 8' Box No No" at bounding box center [290, 147] width 420 height 15
click at [86, 145] on input "checkbox" at bounding box center [86, 146] width 4 height 4
checkbox input "true"
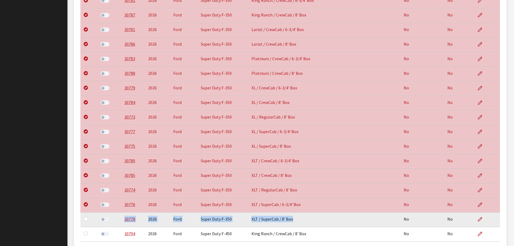
drag, startPoint x: 291, startPoint y: 220, endPoint x: 123, endPoint y: 223, distance: 168.5
click at [123, 223] on tr "30778 2026 Ford Super Duty F-350 XLT / SuperCab / 8' Box No No" at bounding box center [290, 220] width 420 height 15
click at [87, 219] on input "checkbox" at bounding box center [86, 219] width 4 height 4
checkbox input "true"
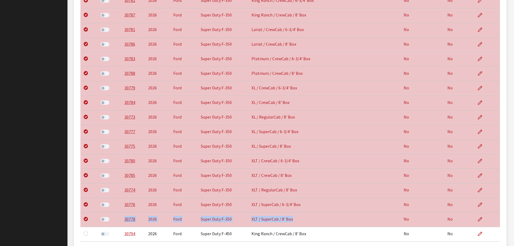
click at [314, 153] on td "XL / SuperCab / 8' Box" at bounding box center [294, 147] width 92 height 15
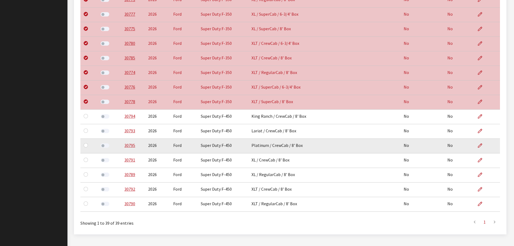
scroll to position [534, 0]
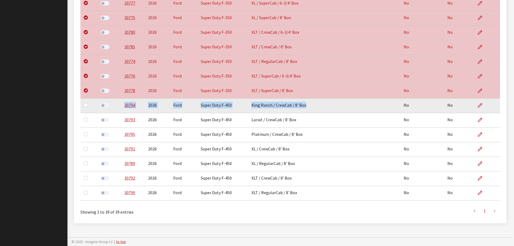
drag, startPoint x: 300, startPoint y: 105, endPoint x: 124, endPoint y: 109, distance: 176.4
click at [124, 109] on tr "30794 2026 Ford Super Duty F-450 King Ranch / CrewCab / 8' Box No No" at bounding box center [290, 106] width 420 height 15
click at [87, 103] on input "checkbox" at bounding box center [86, 105] width 4 height 4
checkbox input "true"
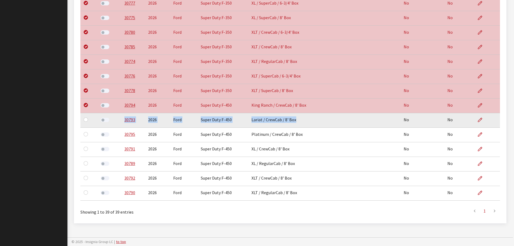
drag, startPoint x: 295, startPoint y: 120, endPoint x: 122, endPoint y: 122, distance: 173.4
click at [122, 122] on tr "30793 2026 Ford Super Duty F-450 Lariat / CrewCab / 8' Box No No" at bounding box center [290, 120] width 420 height 15
click at [86, 118] on input "checkbox" at bounding box center [86, 119] width 4 height 4
checkbox input "true"
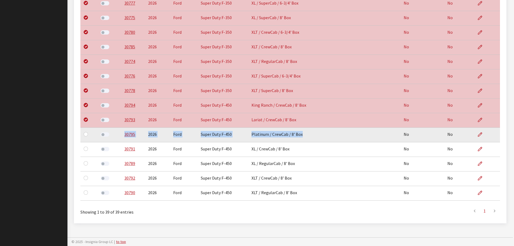
drag, startPoint x: 301, startPoint y: 134, endPoint x: 123, endPoint y: 139, distance: 178.3
click at [123, 139] on tr "30795 2026 Ford Super Duty F-450 Platinum / CrewCab / 8' Box No No" at bounding box center [290, 135] width 420 height 15
click at [85, 134] on input "checkbox" at bounding box center [86, 134] width 4 height 4
checkbox input "true"
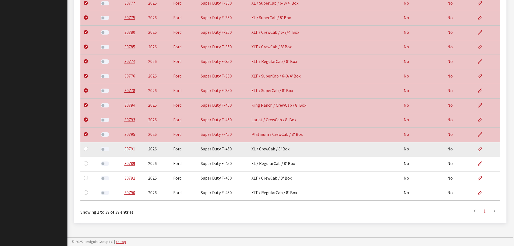
click at [287, 149] on td "XL / CrewCab / 8' Box" at bounding box center [294, 149] width 92 height 15
drag, startPoint x: 289, startPoint y: 148, endPoint x: 124, endPoint y: 151, distance: 165.6
click at [124, 151] on tr "30791 2026 Ford Super Duty F-450 XL / CrewCab / 8' Box No No" at bounding box center [290, 149] width 420 height 15
click at [86, 148] on input "checkbox" at bounding box center [86, 149] width 4 height 4
checkbox input "true"
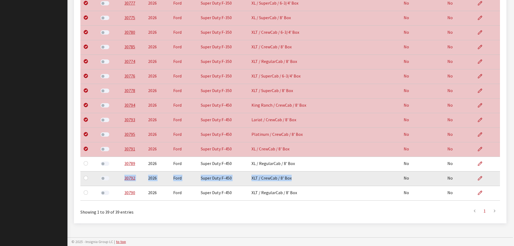
drag, startPoint x: 291, startPoint y: 179, endPoint x: 122, endPoint y: 180, distance: 168.5
click at [122, 180] on tr "30792 2026 Ford Super Duty F-450 XLT / CrewCab / 8' Box No No" at bounding box center [290, 178] width 420 height 15
click at [88, 177] on input "checkbox" at bounding box center [86, 178] width 4 height 4
checkbox input "true"
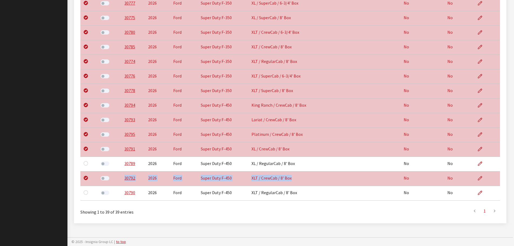
drag, startPoint x: 296, startPoint y: 176, endPoint x: 306, endPoint y: 176, distance: 10.8
click at [296, 176] on td "XLT / CrewCab / 8' Box" at bounding box center [294, 178] width 92 height 15
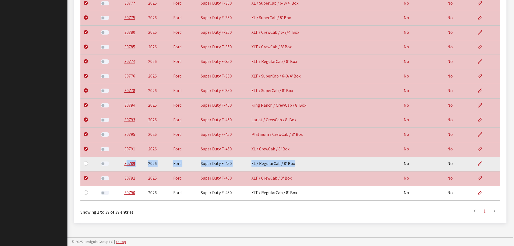
drag, startPoint x: 294, startPoint y: 164, endPoint x: 125, endPoint y: 170, distance: 168.9
click at [125, 170] on tr "30789 2026 Ford Super Duty F-450 XL / RegularCab / 8' Box No No" at bounding box center [290, 164] width 420 height 15
drag, startPoint x: 122, startPoint y: 166, endPoint x: 299, endPoint y: 164, distance: 177.7
click at [299, 164] on tr "30789 2026 Ford Super Duty F-450 XL / RegularCab / 8' Box No No" at bounding box center [290, 164] width 420 height 15
drag, startPoint x: 84, startPoint y: 163, endPoint x: 93, endPoint y: 165, distance: 9.3
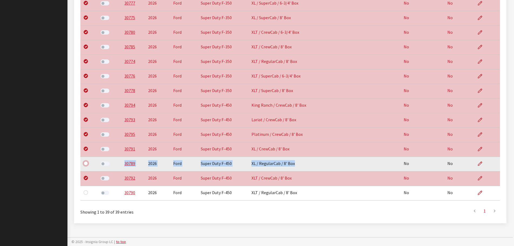
click at [84, 163] on input "checkbox" at bounding box center [86, 163] width 4 height 4
checkbox input "true"
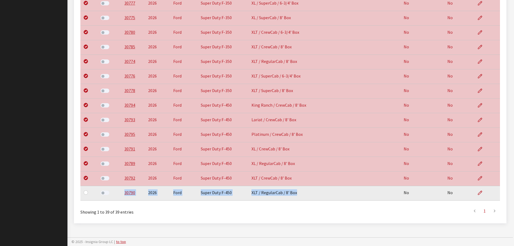
drag, startPoint x: 296, startPoint y: 194, endPoint x: 124, endPoint y: 197, distance: 171.5
click at [124, 197] on tr "30790 2026 Ford Super Duty F-450 XLT / RegularCab / 8' Box No No" at bounding box center [290, 193] width 420 height 15
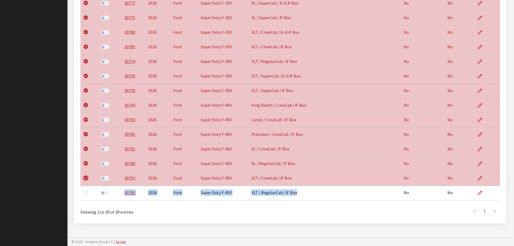
click at [86, 178] on input "checkbox" at bounding box center [86, 178] width 4 height 4
checkbox input "false"
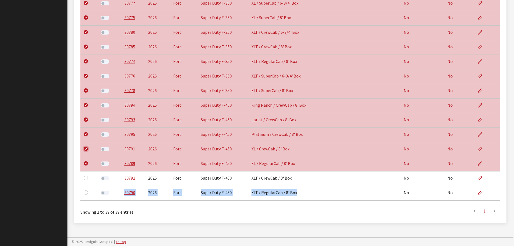
click at [85, 148] on input "checkbox" at bounding box center [86, 149] width 4 height 4
checkbox input "false"
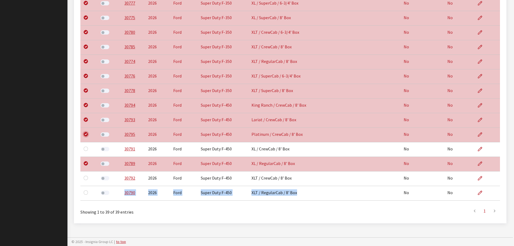
click at [85, 134] on input "checkbox" at bounding box center [86, 134] width 4 height 4
checkbox input "false"
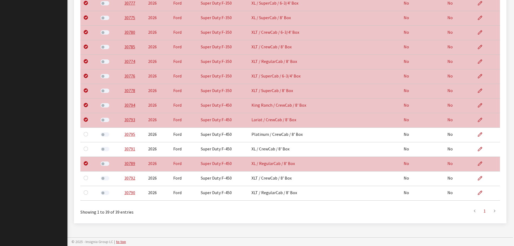
click at [84, 118] on div at bounding box center [87, 119] width 6 height 6
click at [85, 119] on input "checkbox" at bounding box center [86, 119] width 4 height 4
checkbox input "false"
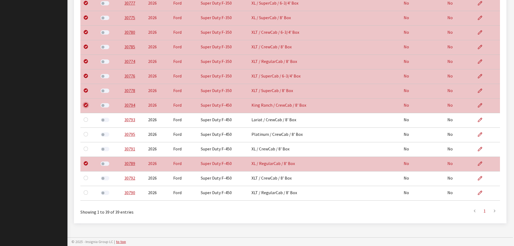
click at [85, 105] on input "checkbox" at bounding box center [86, 105] width 4 height 4
checkbox input "false"
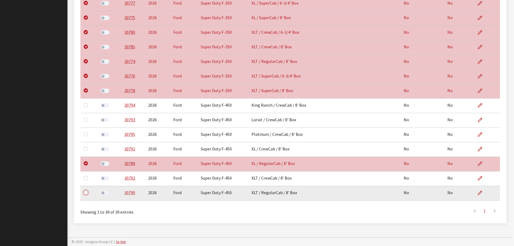
click at [86, 191] on input "checkbox" at bounding box center [86, 192] width 4 height 4
checkbox input "true"
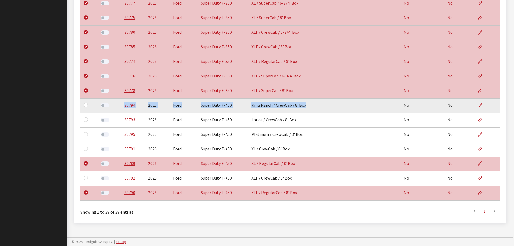
drag, startPoint x: 305, startPoint y: 106, endPoint x: 122, endPoint y: 109, distance: 183.4
click at [122, 109] on tr "30794 2026 Ford Super Duty F-450 King Ranch / CrewCab / 8' Box No No" at bounding box center [290, 106] width 420 height 15
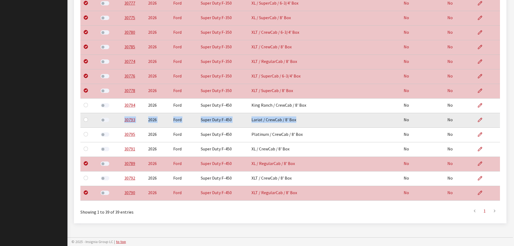
drag, startPoint x: 124, startPoint y: 120, endPoint x: 302, endPoint y: 119, distance: 178.0
click at [302, 119] on tr "30793 2026 Ford Super Duty F-450 Lariat / CrewCab / 8' Box No No" at bounding box center [290, 120] width 420 height 15
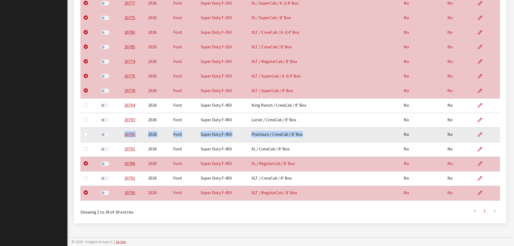
drag, startPoint x: 132, startPoint y: 134, endPoint x: 337, endPoint y: 133, distance: 205.5
click at [337, 133] on tr "30795 2026 Ford Super Duty F-450 Platinum / CrewCab / 8' Box No No" at bounding box center [290, 135] width 420 height 15
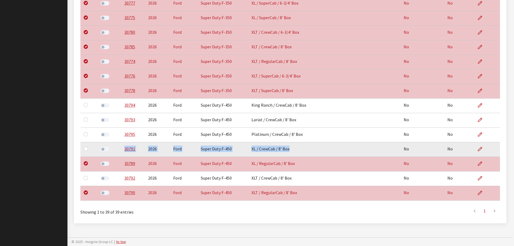
drag, startPoint x: 282, startPoint y: 149, endPoint x: 113, endPoint y: 156, distance: 168.9
click at [113, 156] on tr "30791 2026 Ford Super Duty F-450 XL / CrewCab / 8' Box No No" at bounding box center [290, 149] width 420 height 15
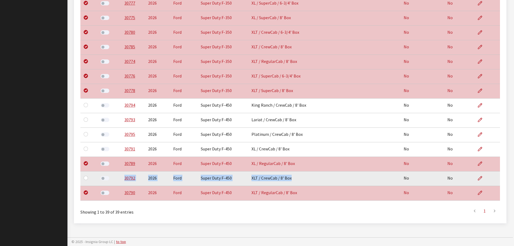
drag, startPoint x: 290, startPoint y: 178, endPoint x: 120, endPoint y: 181, distance: 169.9
click at [120, 181] on tr "30792 2026 Ford Super Duty F-450 XLT / CrewCab / 8' Box No No" at bounding box center [290, 178] width 420 height 15
click at [85, 179] on input "checkbox" at bounding box center [86, 178] width 4 height 4
checkbox input "true"
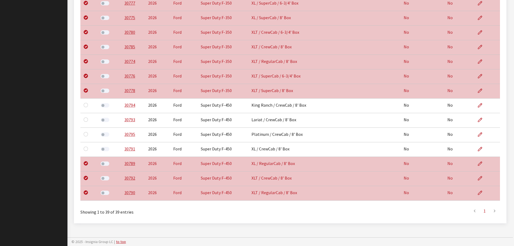
click at [89, 178] on div at bounding box center [87, 178] width 6 height 6
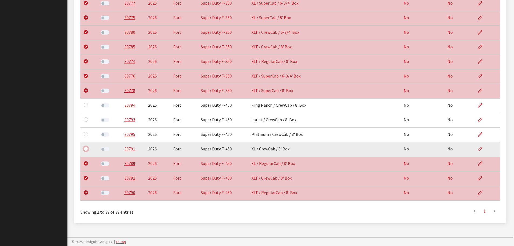
click at [85, 147] on input "checkbox" at bounding box center [86, 149] width 4 height 4
checkbox input "true"
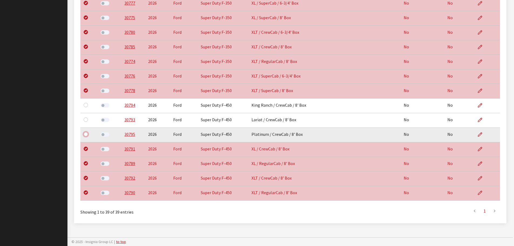
click at [86, 135] on input "checkbox" at bounding box center [86, 134] width 4 height 4
checkbox input "true"
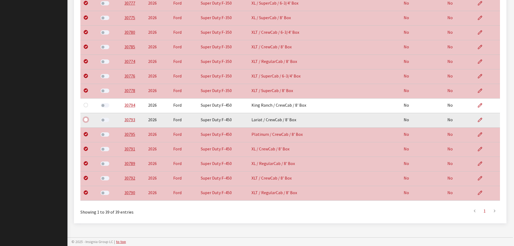
click at [85, 121] on input "checkbox" at bounding box center [86, 119] width 4 height 4
checkbox input "true"
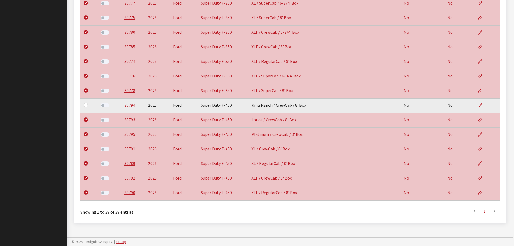
click at [86, 107] on div at bounding box center [87, 105] width 6 height 6
click at [83, 104] on td at bounding box center [86, 106] width 13 height 15
click at [84, 104] on input "checkbox" at bounding box center [86, 105] width 4 height 4
checkbox input "true"
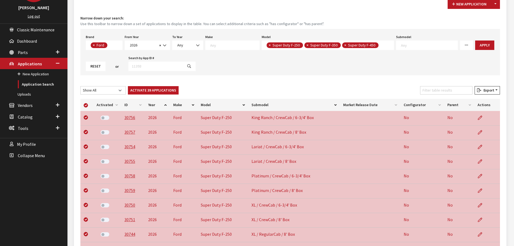
scroll to position [0, 0]
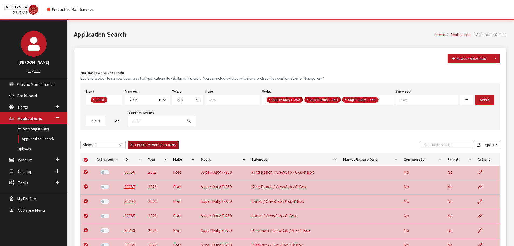
drag, startPoint x: 168, startPoint y: 146, endPoint x: 164, endPoint y: 147, distance: 4.2
click at [168, 146] on button "Activate 39 Applications" at bounding box center [153, 145] width 51 height 8
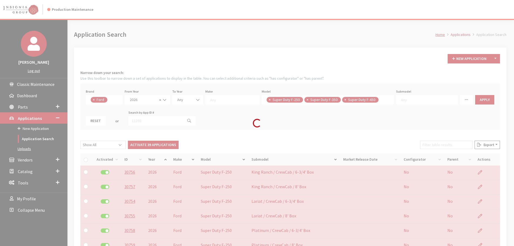
checkbox input "false"
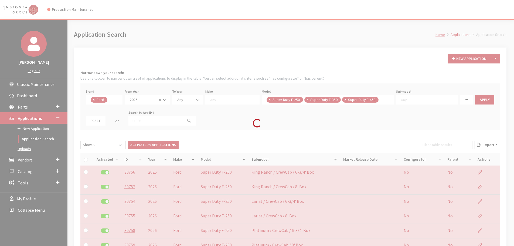
checkbox input "false"
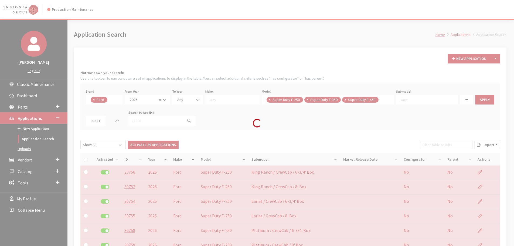
checkbox input "false"
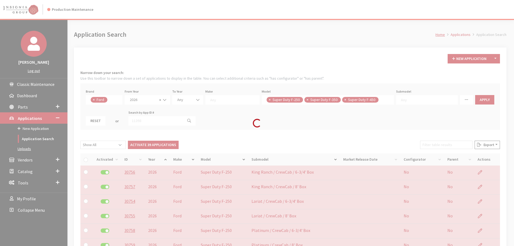
checkbox input "false"
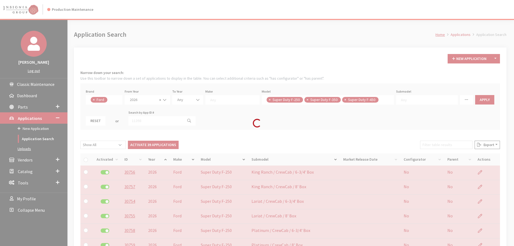
checkbox input "false"
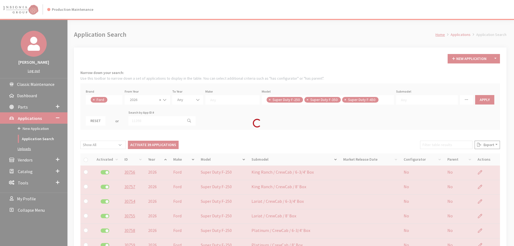
checkbox input "false"
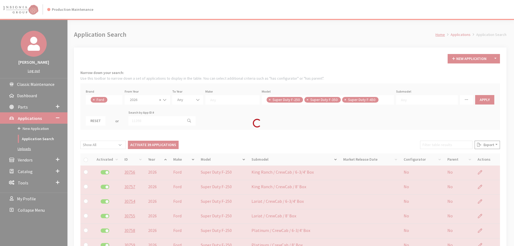
checkbox input "false"
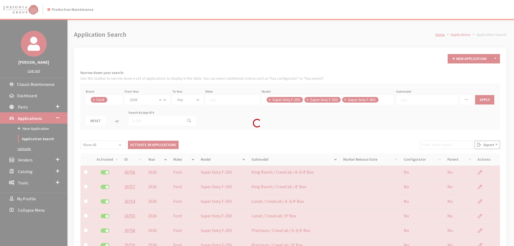
checkbox input "false"
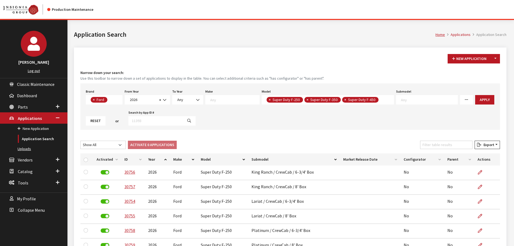
click at [27, 149] on link "Uploads" at bounding box center [34, 149] width 68 height 10
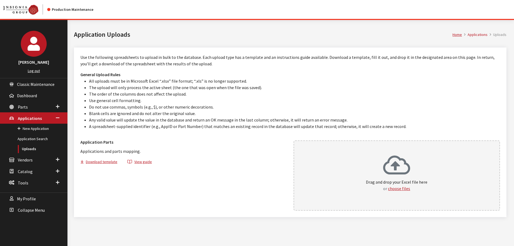
click at [393, 177] on icon at bounding box center [396, 166] width 27 height 22
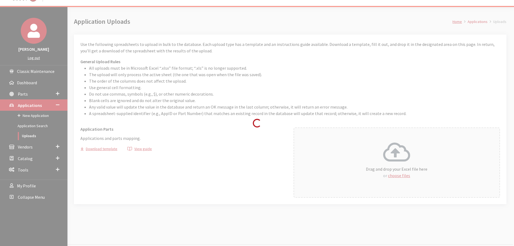
scroll to position [20, 0]
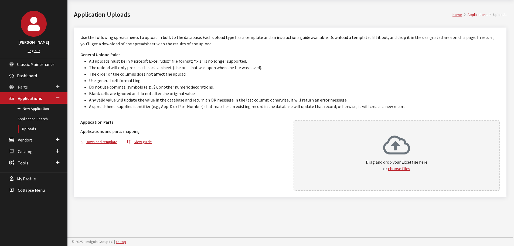
click at [18, 86] on link "Parts" at bounding box center [34, 86] width 68 height 11
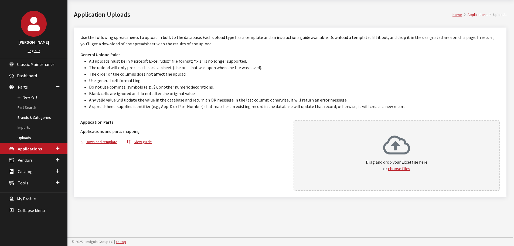
click at [22, 108] on link "Part Search" at bounding box center [34, 108] width 68 height 10
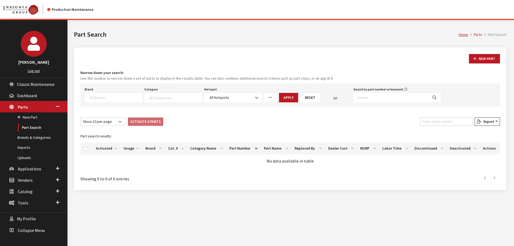
select select
click at [377, 98] on input "Search by part number or keyword" at bounding box center [391, 97] width 75 height 9
paste input "86551852"
type input "86551852"
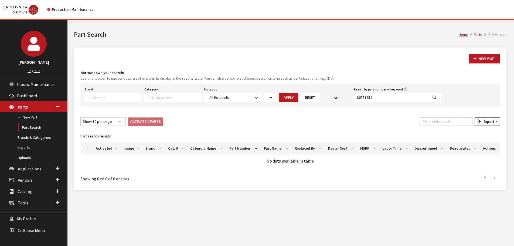
select select
click at [394, 97] on input "86551852" at bounding box center [391, 97] width 75 height 9
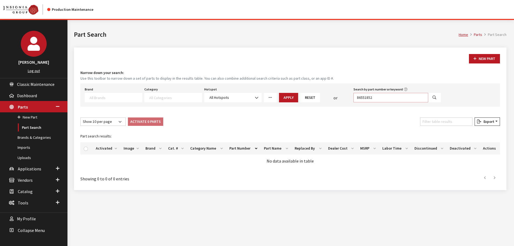
paste input "5084534"
type input "85084534"
click at [433, 97] on icon "Search" at bounding box center [435, 98] width 4 height 4
select select
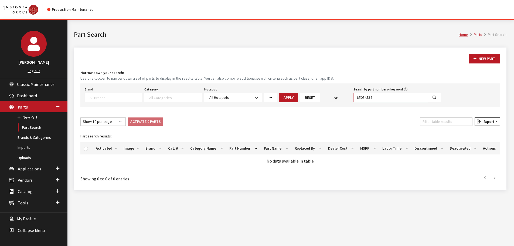
click at [390, 100] on input "85084534" at bounding box center [391, 97] width 75 height 9
paste input "6558301"
type input "86558301"
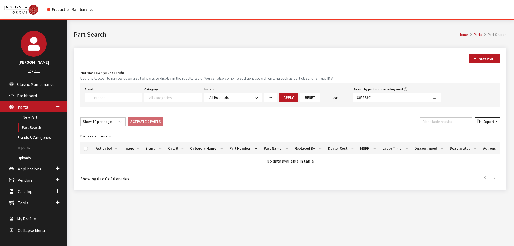
click at [435, 96] on icon "Search" at bounding box center [435, 98] width 4 height 4
select select
click at [395, 97] on input "86558301" at bounding box center [391, 97] width 75 height 9
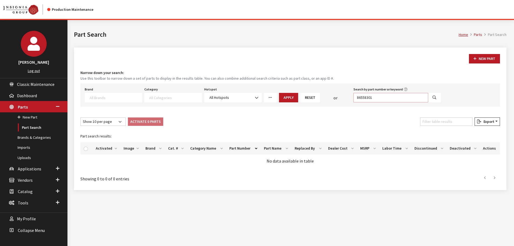
click at [395, 97] on input "86558301" at bounding box center [391, 97] width 75 height 9
paste input "552657"
type input "85526571"
click at [435, 95] on button "Search" at bounding box center [434, 97] width 13 height 9
select select
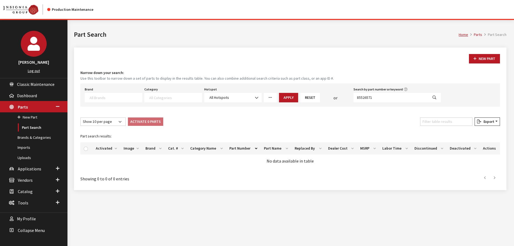
select select
click at [339, 62] on div "New Part" at bounding box center [290, 58] width 422 height 9
click at [365, 50] on div "New Part Narrow down your search: Use this toolbar to narrow down a set of part…" at bounding box center [290, 119] width 433 height 143
